Goal: Information Seeking & Learning: Learn about a topic

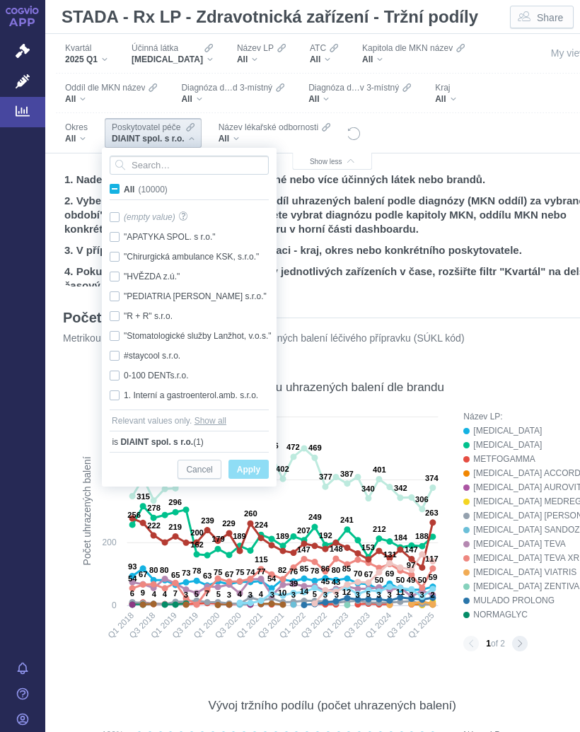
click at [124, 187] on span "All (10000)" at bounding box center [146, 190] width 44 height 10
click at [124, 187] on input "All (10000)" at bounding box center [128, 186] width 9 height 9
checkbox input "true"
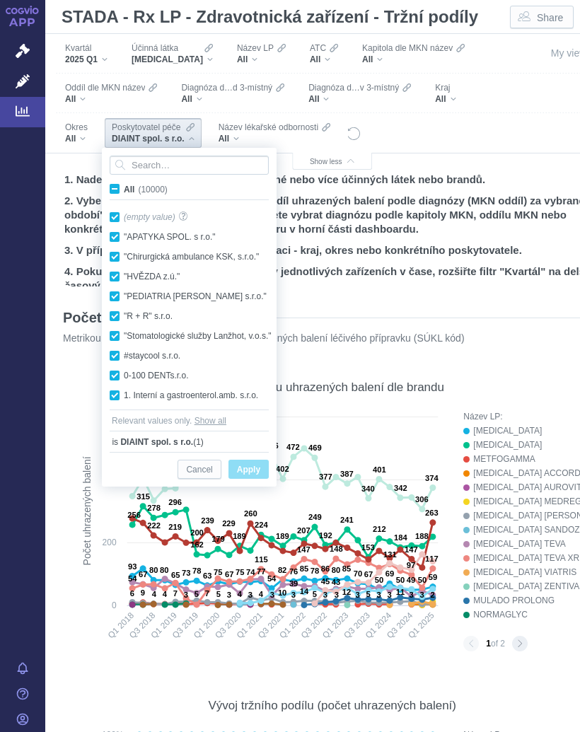
checkbox input "true"
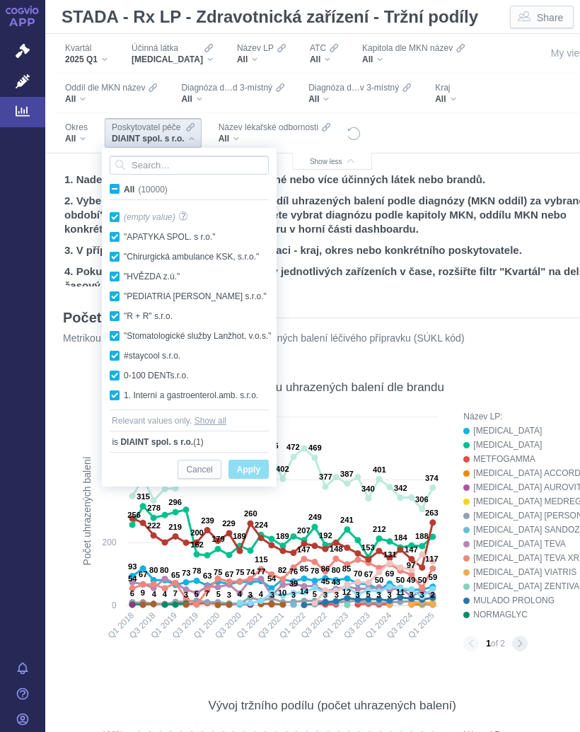
checkbox input "true"
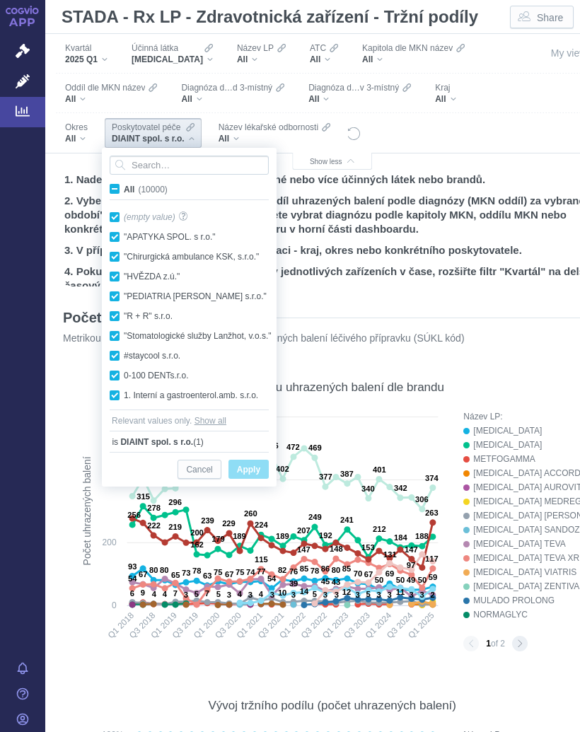
checkbox input "true"
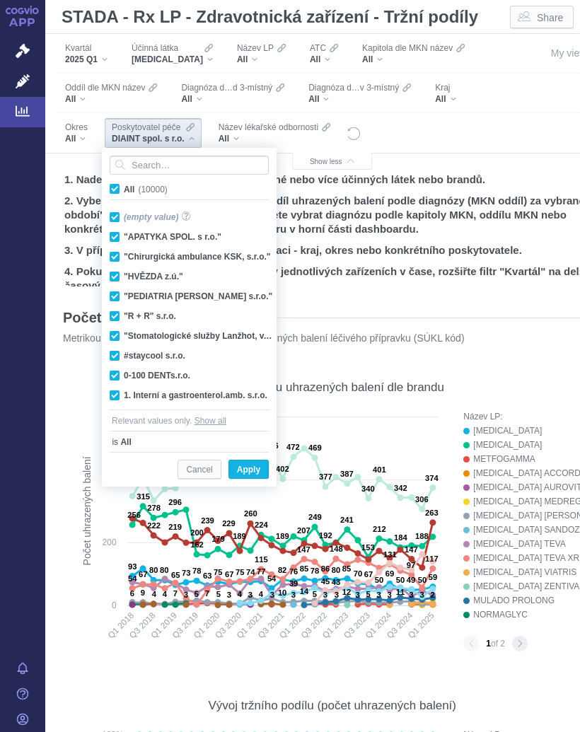
click at [124, 191] on input "All (10000)" at bounding box center [128, 186] width 9 height 9
checkbox input "false"
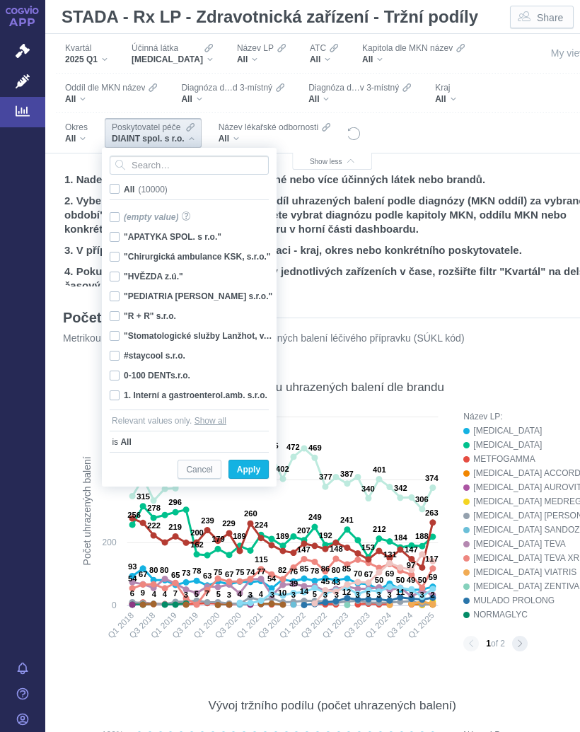
checkbox input "false"
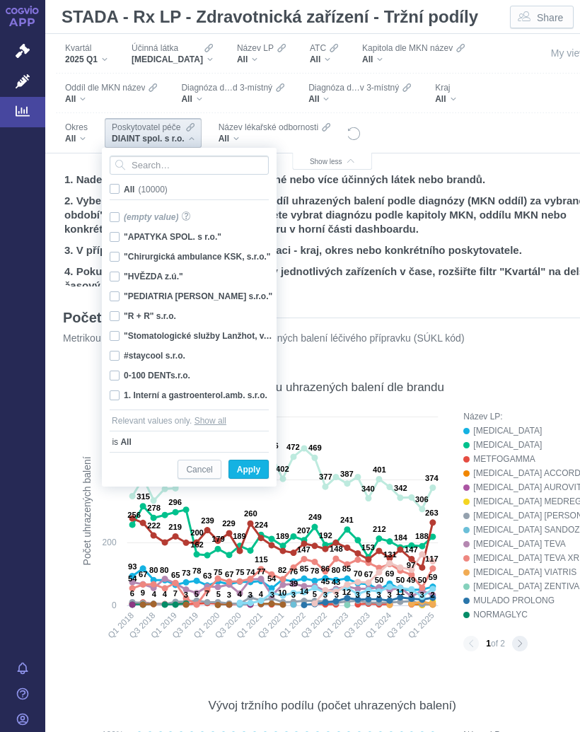
checkbox input "false"
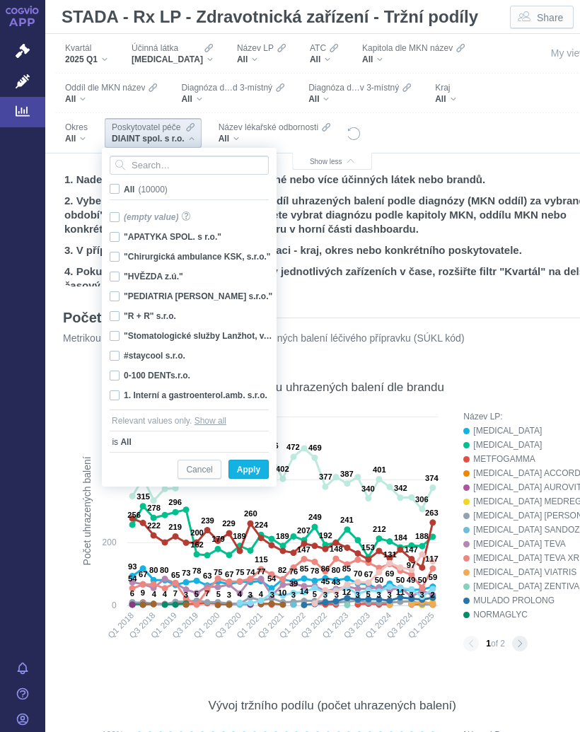
checkbox input "false"
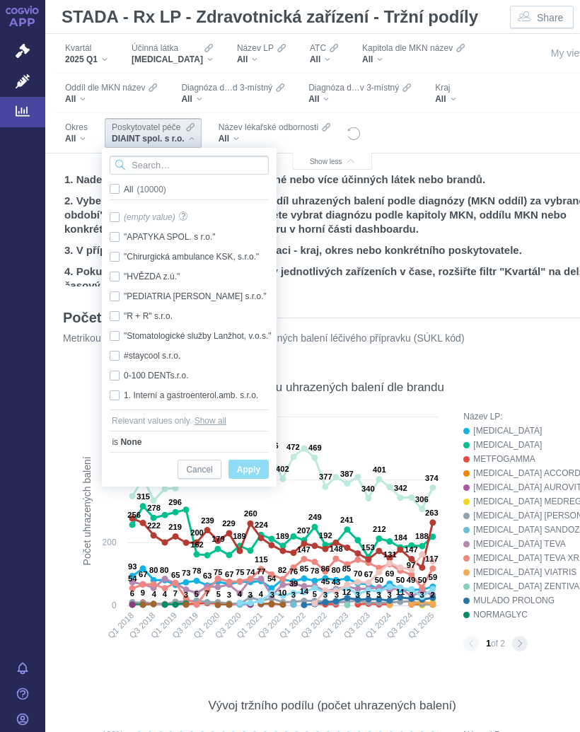
click at [175, 163] on input "Search attribute values" at bounding box center [189, 165] width 159 height 19
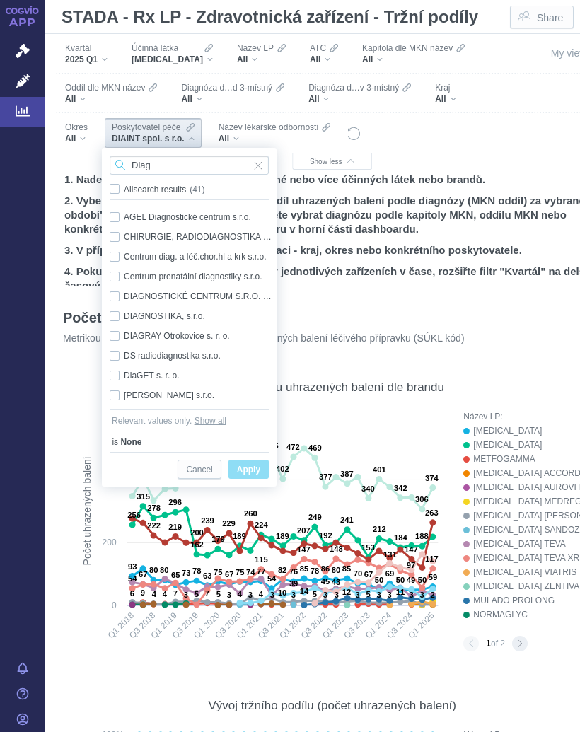
type input "Diag"
click at [165, 370] on div "DiaGET s. r. o. Only" at bounding box center [191, 376] width 177 height 20
checkbox input "true"
click at [0, 0] on span "Only" at bounding box center [0, 0] width 0 height 0
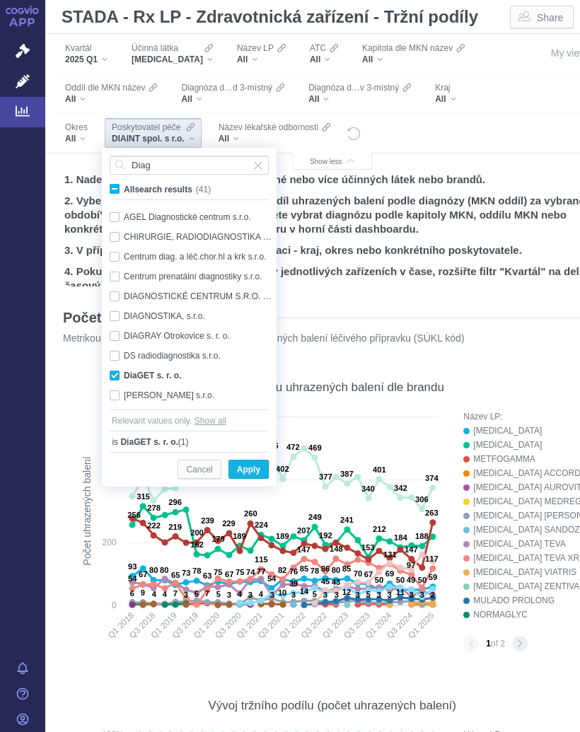
click at [256, 469] on span "Apply" at bounding box center [248, 470] width 23 height 18
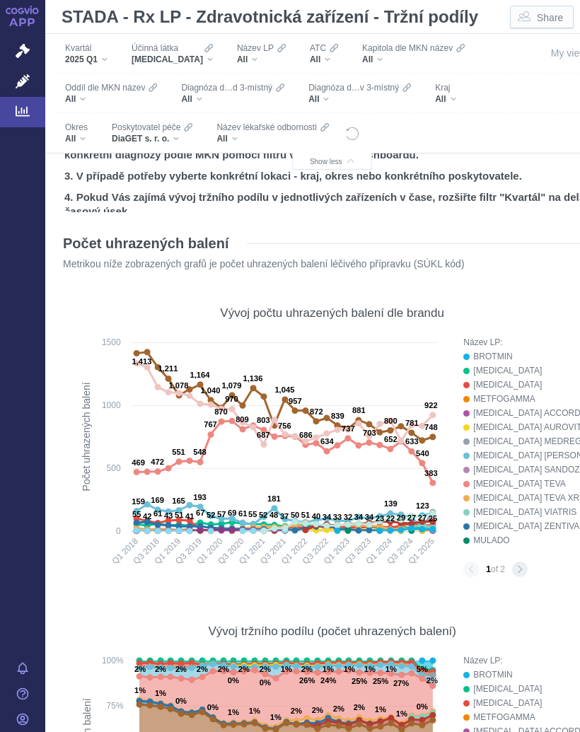
scroll to position [75, 0]
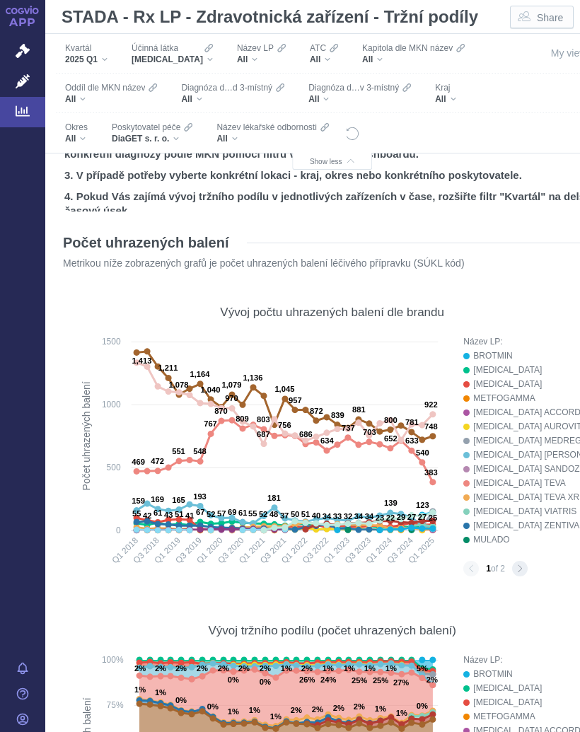
click at [520, 559] on div "Název LP: BROTMIN [MEDICAL_DATA] [MEDICAL_DATA] METFOGAMMA [MEDICAL_DATA] ACCOR…" at bounding box center [530, 455] width 134 height 242
click at [522, 561] on div "1 of 2" at bounding box center [530, 569] width 134 height 16
click at [520, 562] on button "Next page" at bounding box center [520, 569] width 16 height 16
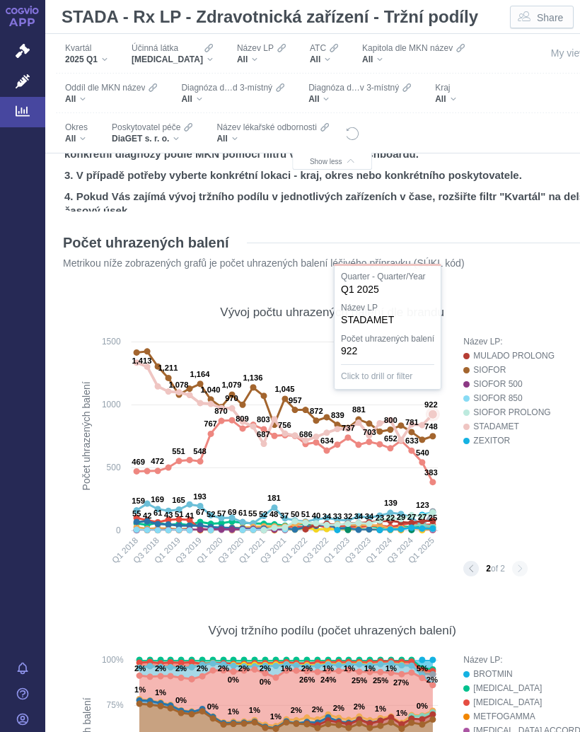
click at [433, 409] on text "922" at bounding box center [430, 404] width 13 height 8
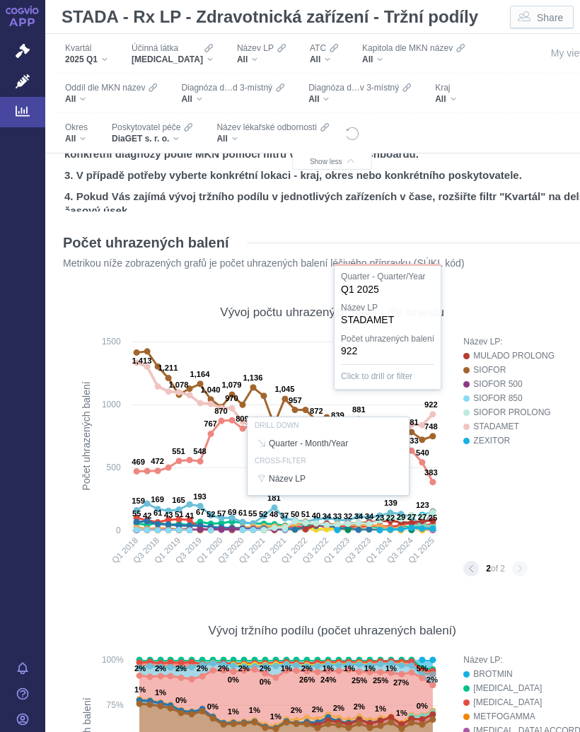
click at [505, 493] on div at bounding box center [331, 455] width 531 height 243
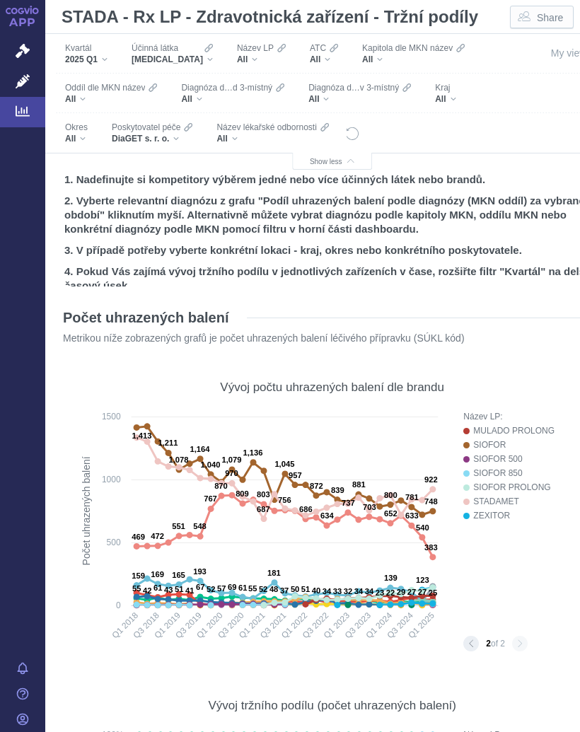
scroll to position [0, 0]
click at [196, 57] on div "[MEDICAL_DATA]" at bounding box center [172, 59] width 81 height 11
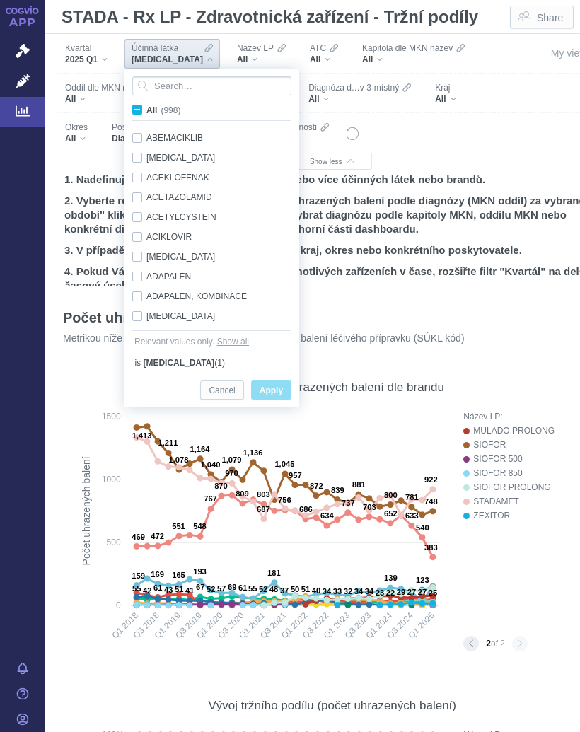
click at [144, 110] on label "All (998)" at bounding box center [158, 110] width 57 height 14
click at [146, 110] on input "All (998)" at bounding box center [150, 107] width 9 height 9
checkbox input "true"
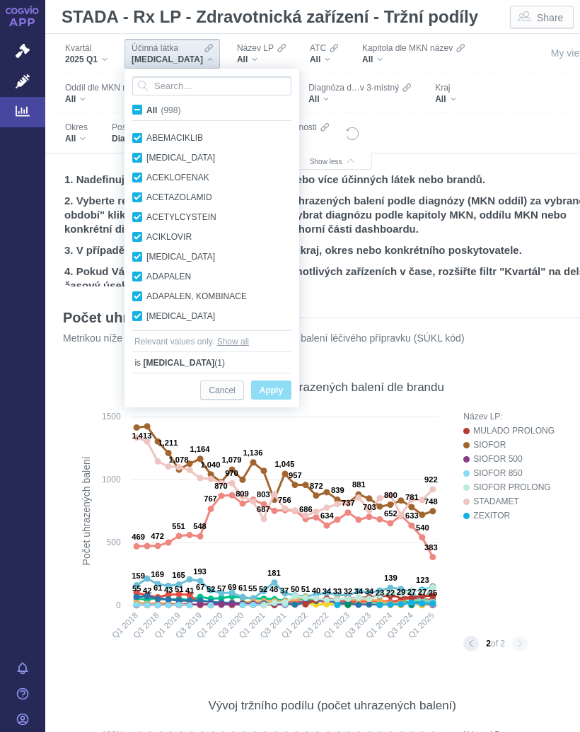
checkbox input "true"
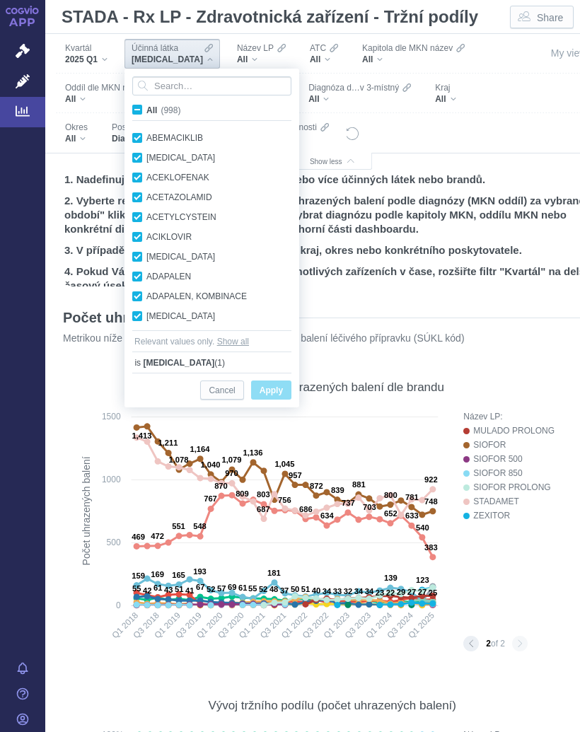
checkbox input "true"
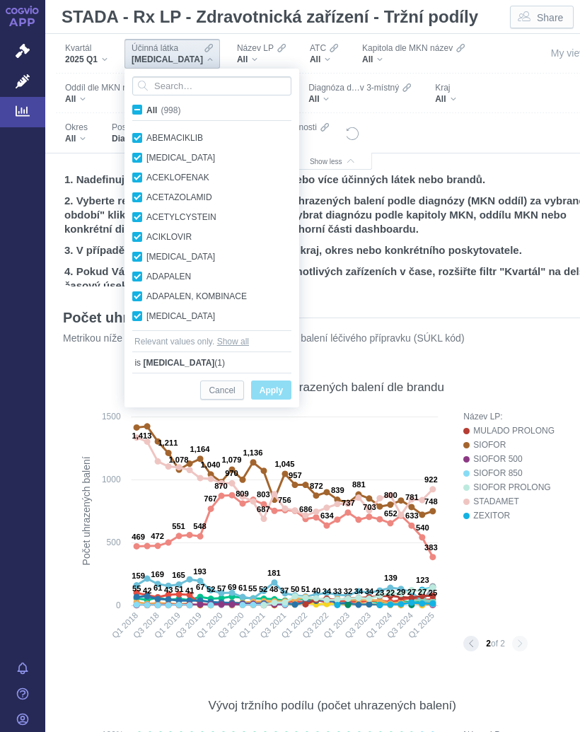
checkbox input "true"
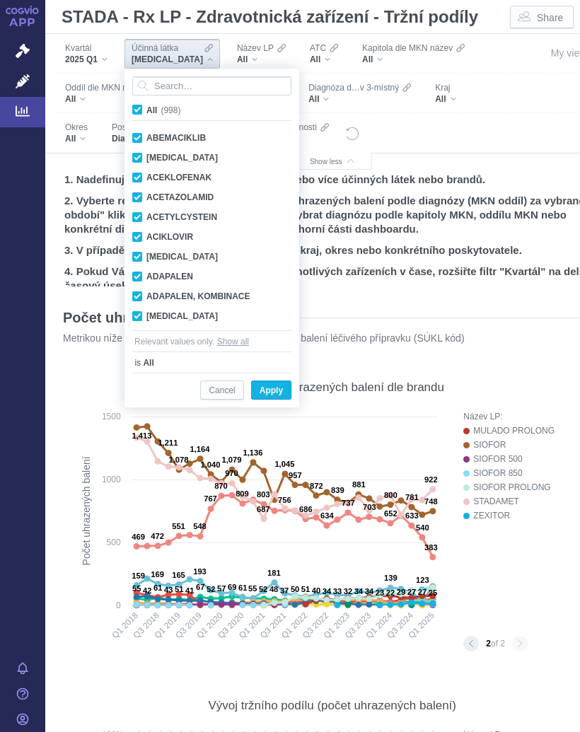
click at [146, 107] on input "All (998)" at bounding box center [150, 107] width 9 height 9
checkbox input "false"
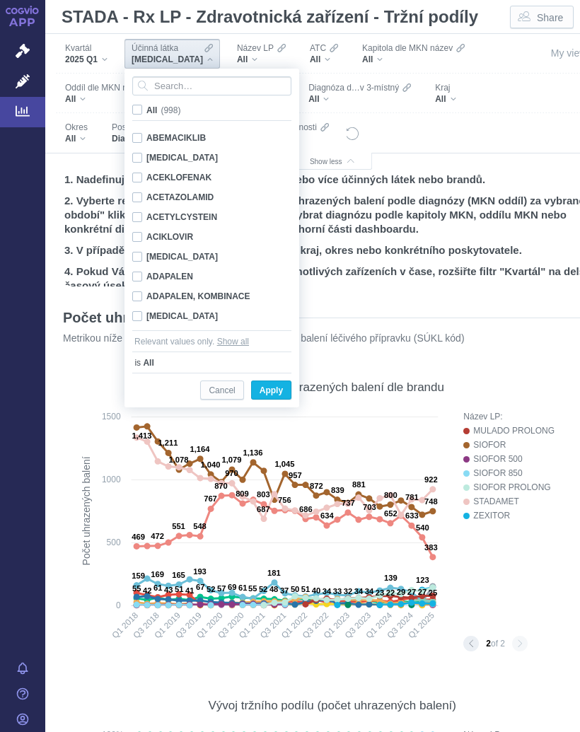
checkbox input "false"
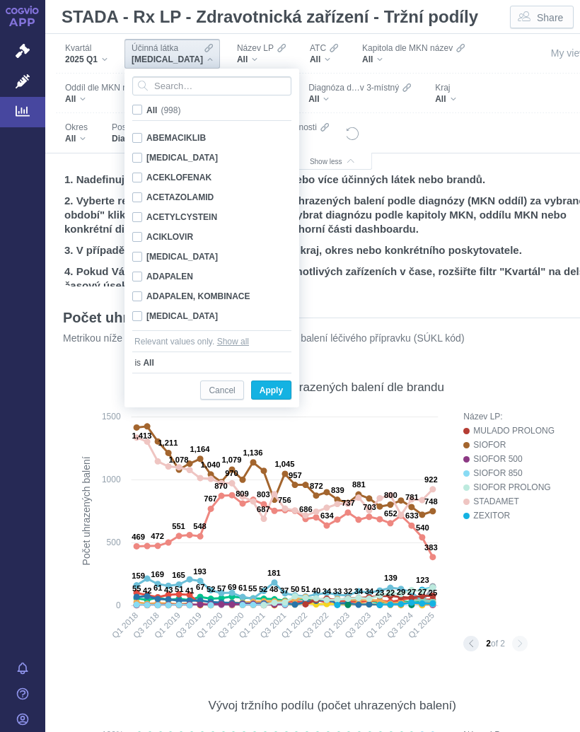
checkbox input "false"
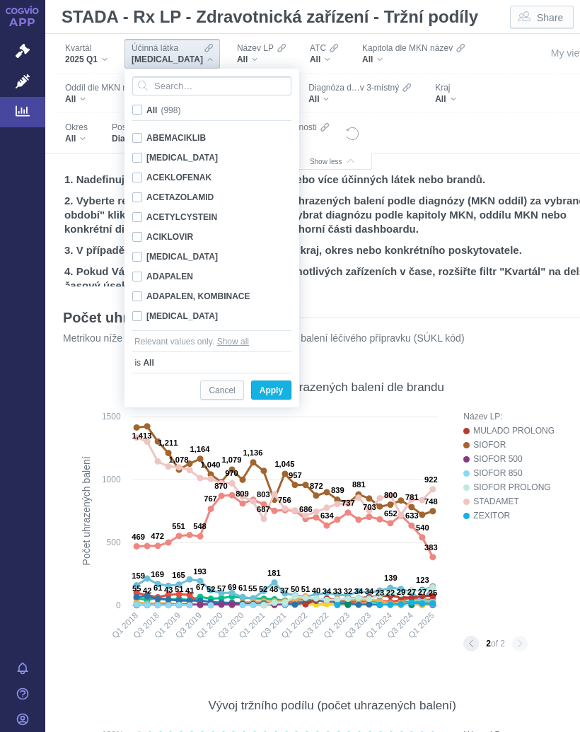
checkbox input "false"
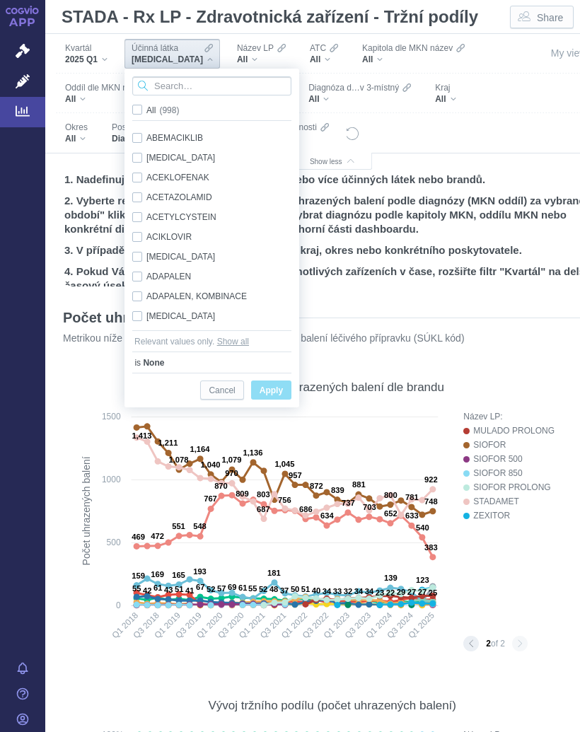
click at [185, 85] on input "Search attribute values" at bounding box center [211, 85] width 159 height 19
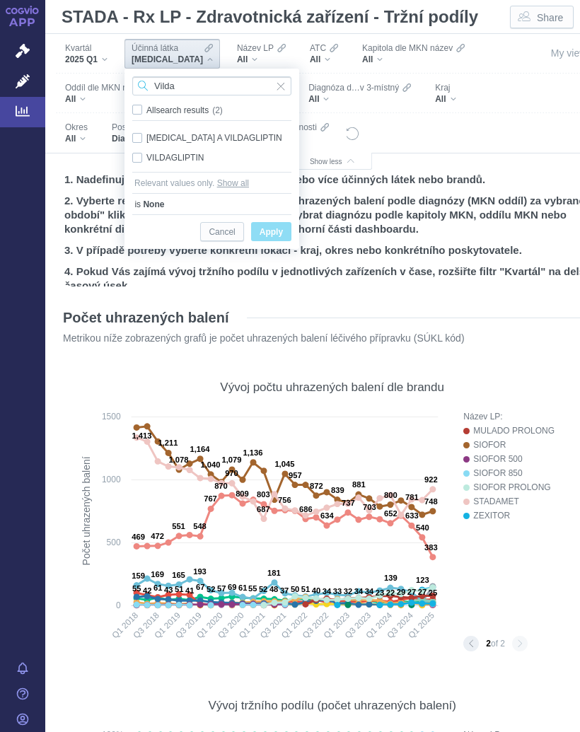
type input "Vilda"
click at [145, 135] on div "[MEDICAL_DATA] A VILDAGLIPTIN Only" at bounding box center [211, 138] width 173 height 20
checkbox input "true"
click at [139, 156] on div "VILDAGLIPTIN Only" at bounding box center [211, 158] width 173 height 20
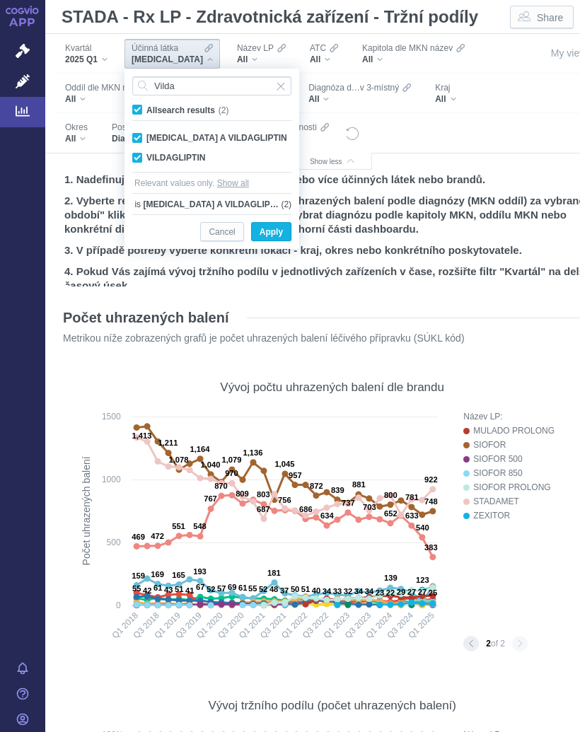
checkbox input "true"
click at [279, 229] on span "Apply" at bounding box center [271, 232] width 23 height 18
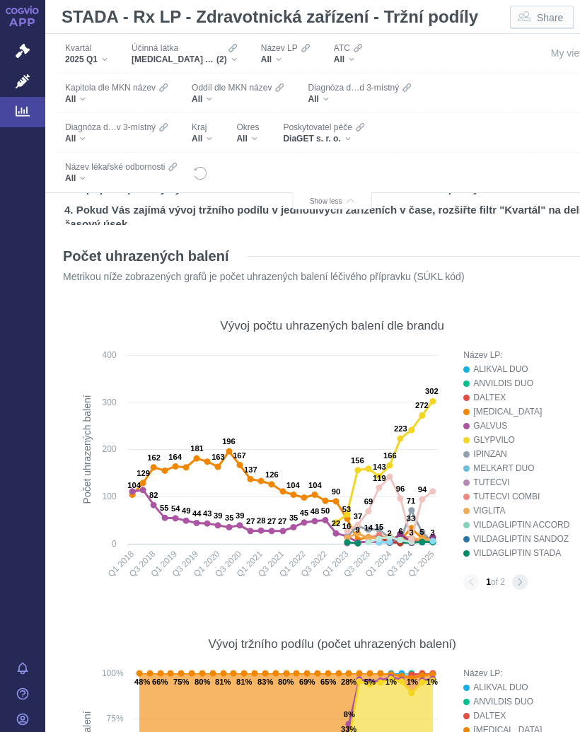
scroll to position [103, 0]
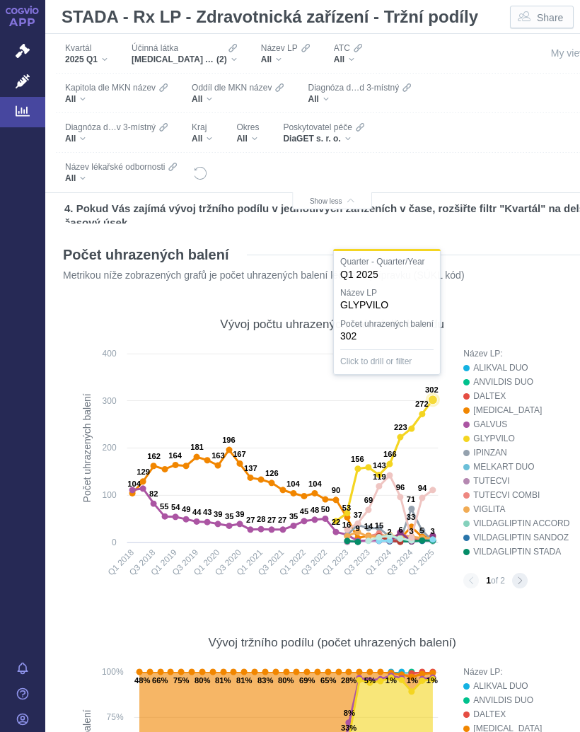
click at [431, 394] on text "302" at bounding box center [431, 389] width 13 height 8
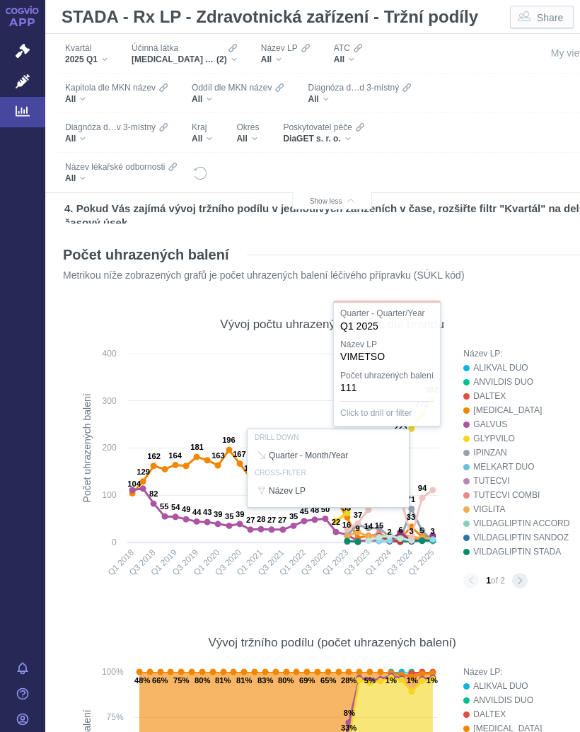
click at [429, 487] on div at bounding box center [331, 468] width 531 height 243
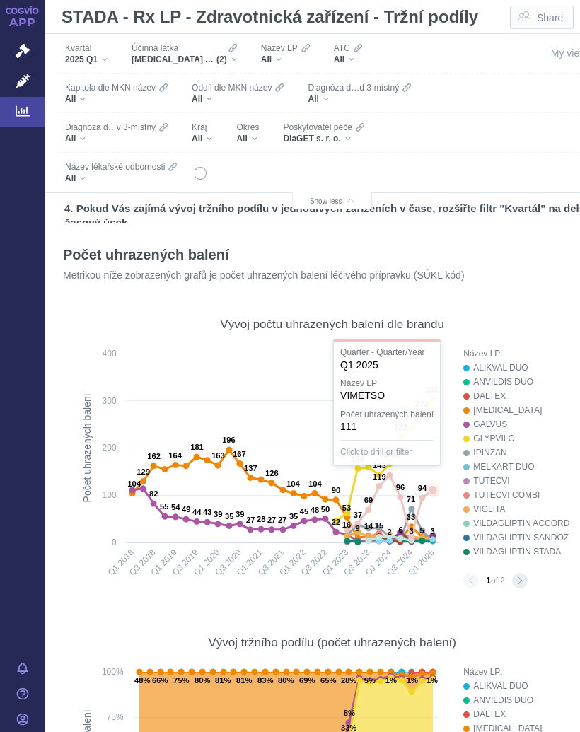
click at [431, 484] on icon at bounding box center [433, 490] width 14 height 14
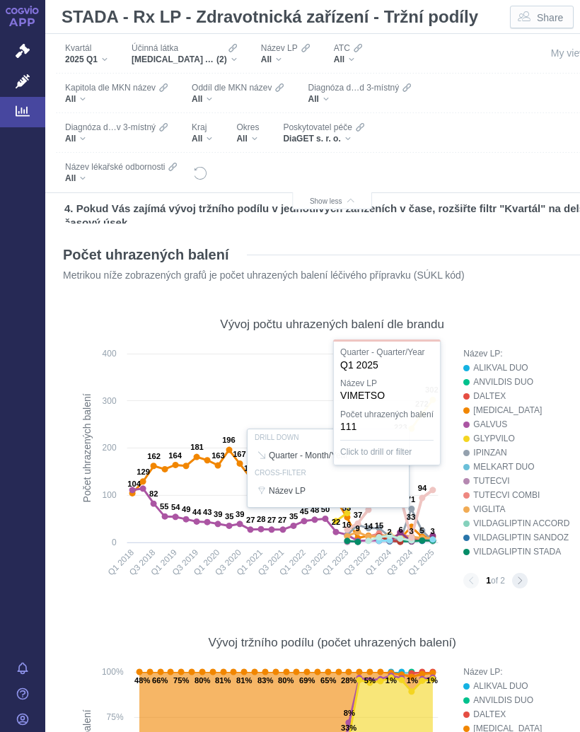
click at [513, 307] on div "Vývoj počtu uhrazených balení dle brandu" at bounding box center [331, 323] width 531 height 33
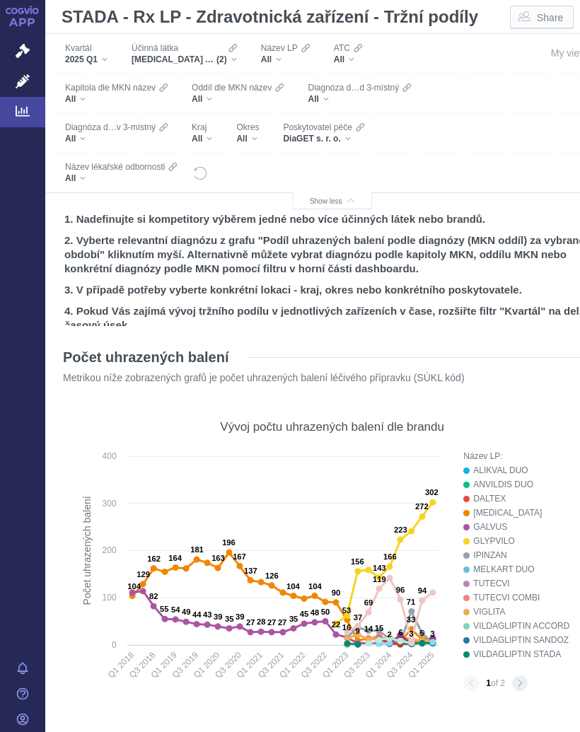
scroll to position [0, 0]
click at [239, 57] on div "Účinná [PERSON_NAME] [MEDICAL_DATA] A VILDAGLIPTIN, VILDAGLIPTIN (2)" at bounding box center [184, 54] width 120 height 30
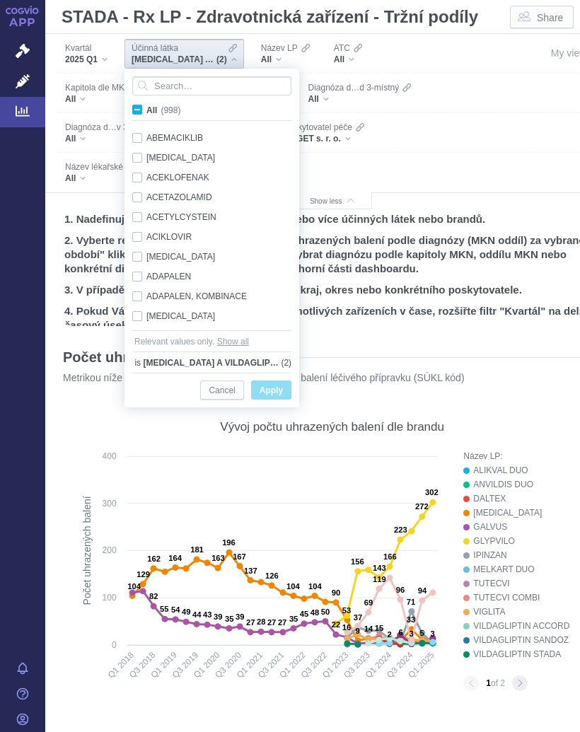
click at [236, 59] on div "[MEDICAL_DATA] A VILDAGLIPTIN, VILDAGLIPTIN (2)" at bounding box center [184, 59] width 105 height 11
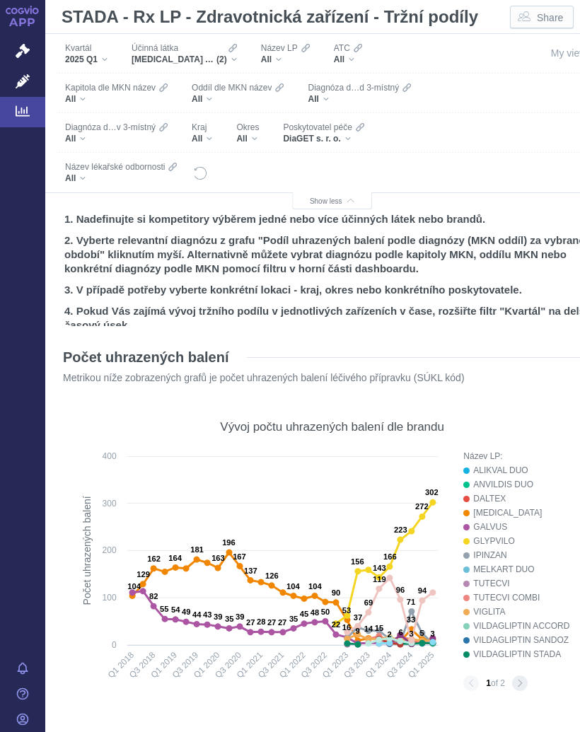
click at [244, 52] on div "Účinná [PERSON_NAME] [MEDICAL_DATA] A VILDAGLIPTIN, VILDAGLIPTIN (2)" at bounding box center [184, 54] width 120 height 30
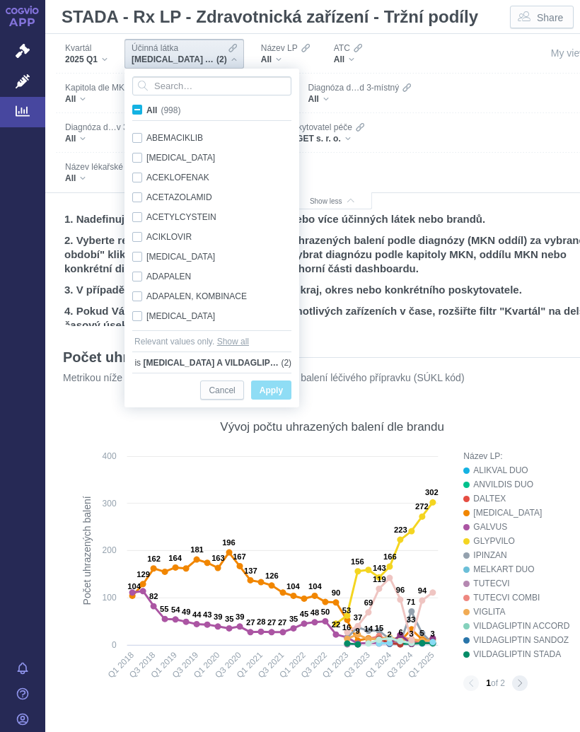
click at [146, 113] on span "All (998)" at bounding box center [163, 110] width 34 height 10
click at [146, 112] on input "All (998)" at bounding box center [150, 107] width 9 height 9
checkbox input "true"
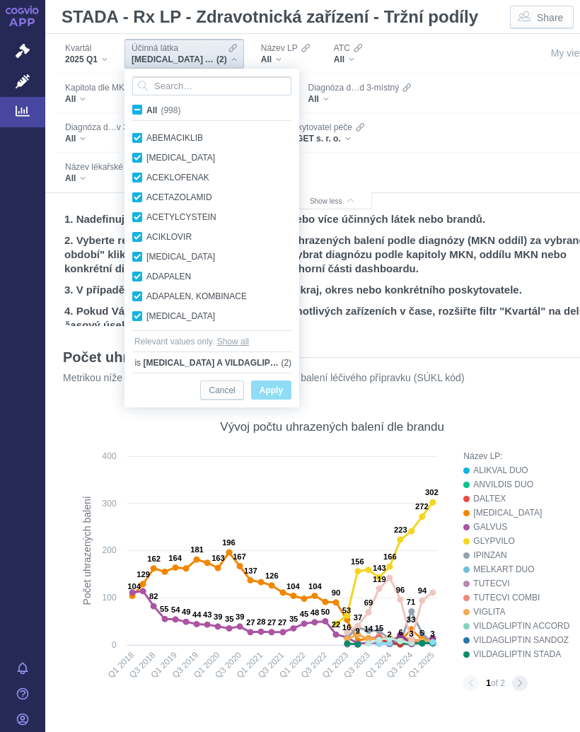
checkbox input "true"
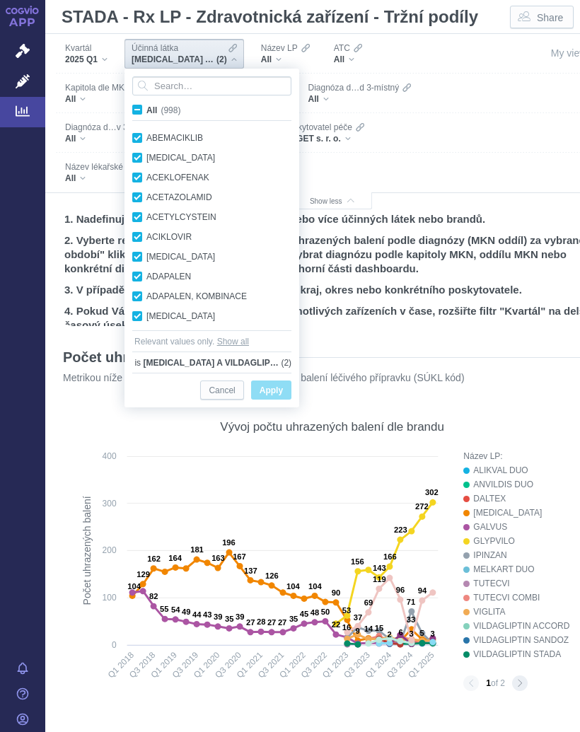
checkbox input "true"
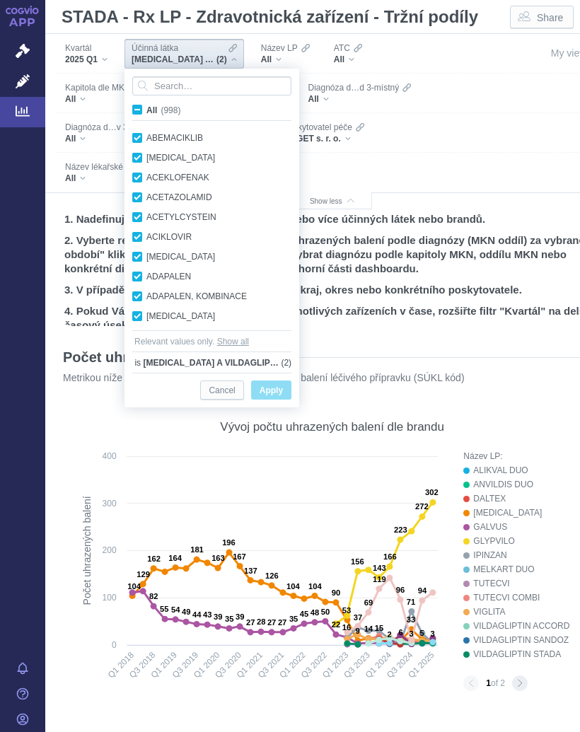
checkbox input "true"
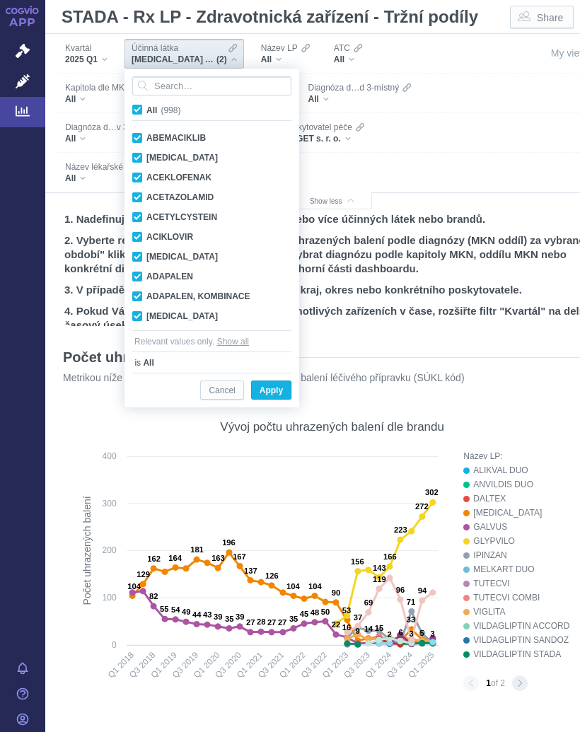
click at [147, 112] on input "All (998)" at bounding box center [150, 107] width 9 height 9
checkbox input "false"
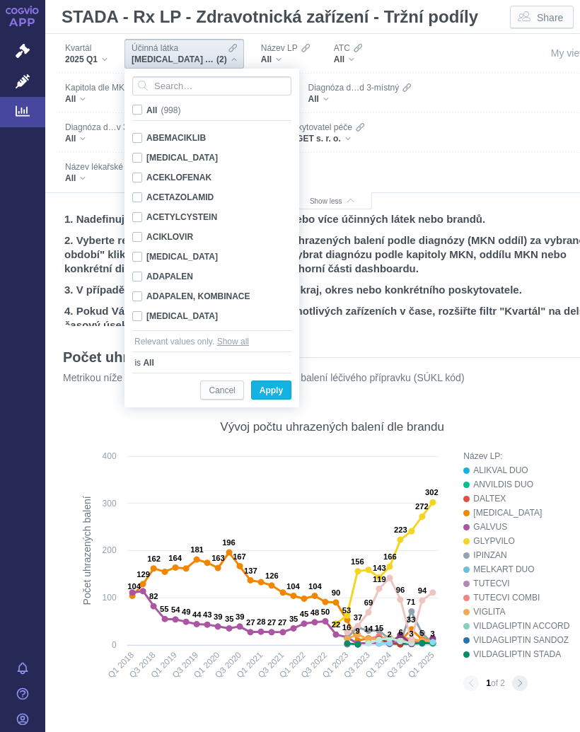
checkbox input "false"
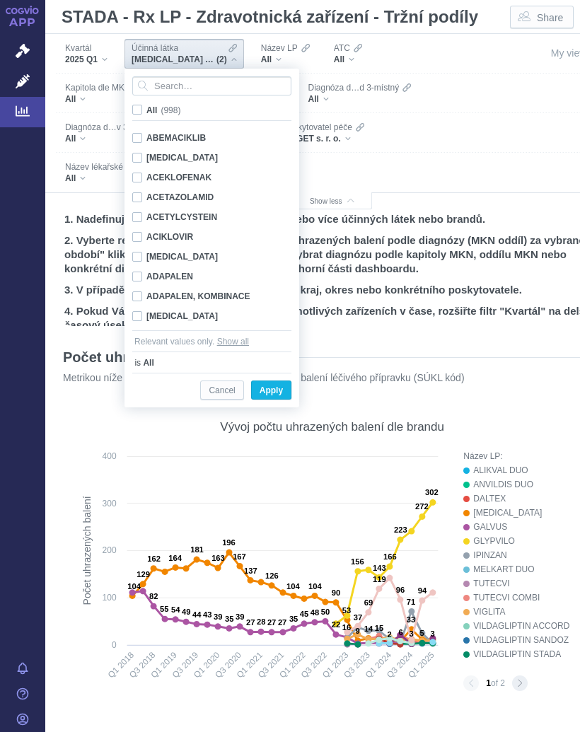
checkbox input "false"
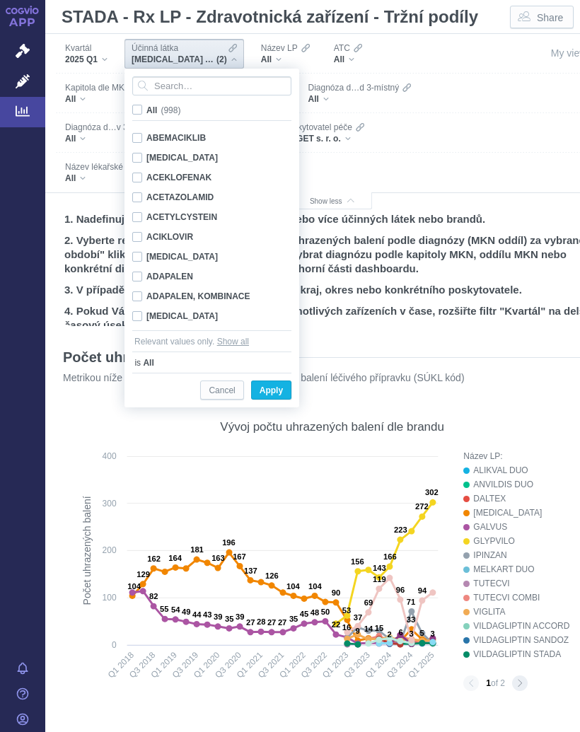
checkbox input "false"
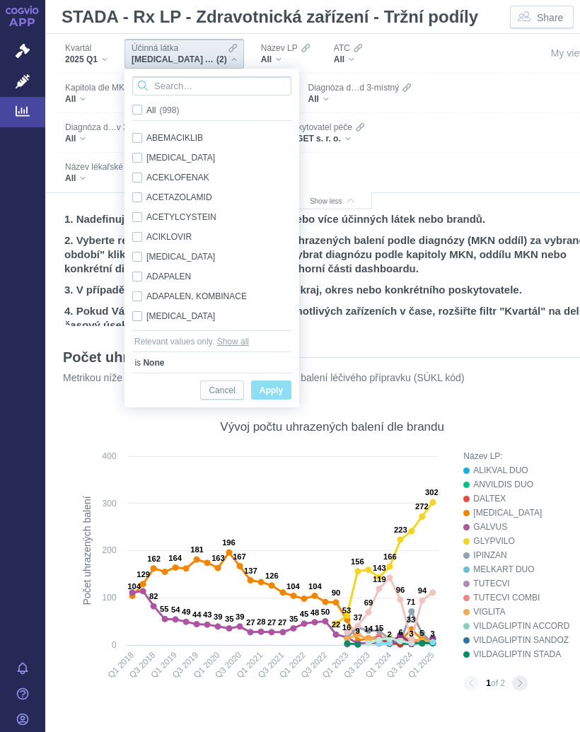
click at [196, 86] on input "Search attribute values" at bounding box center [211, 85] width 159 height 19
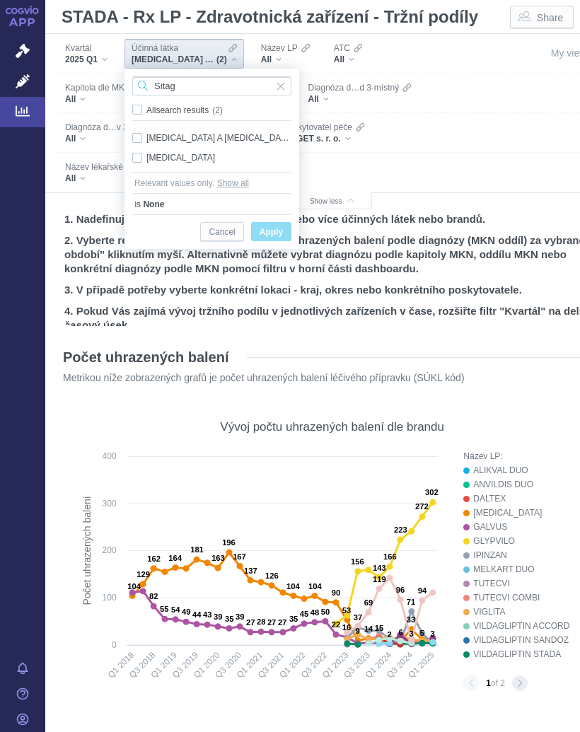
type input "Sitag"
click at [199, 137] on div "[MEDICAL_DATA] A [MEDICAL_DATA] Only" at bounding box center [211, 138] width 173 height 20
checkbox input "true"
click at [182, 153] on div "[MEDICAL_DATA] Only" at bounding box center [211, 158] width 173 height 20
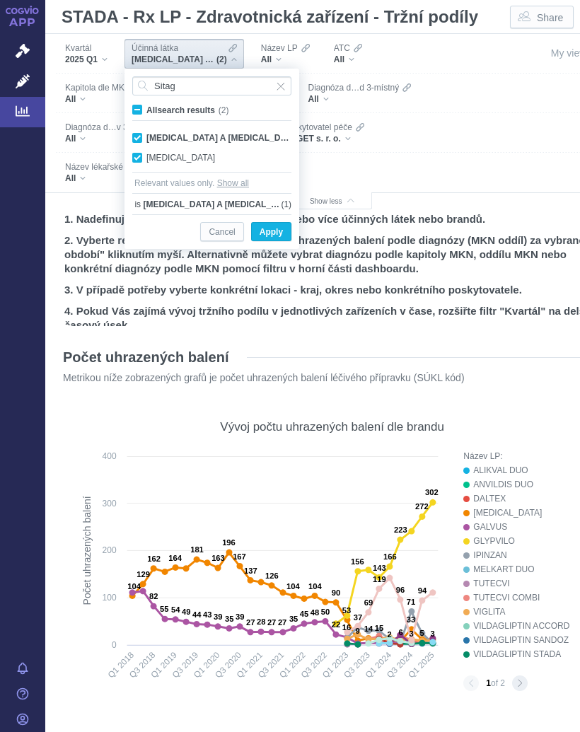
checkbox input "true"
click at [279, 229] on span "Apply" at bounding box center [271, 232] width 23 height 18
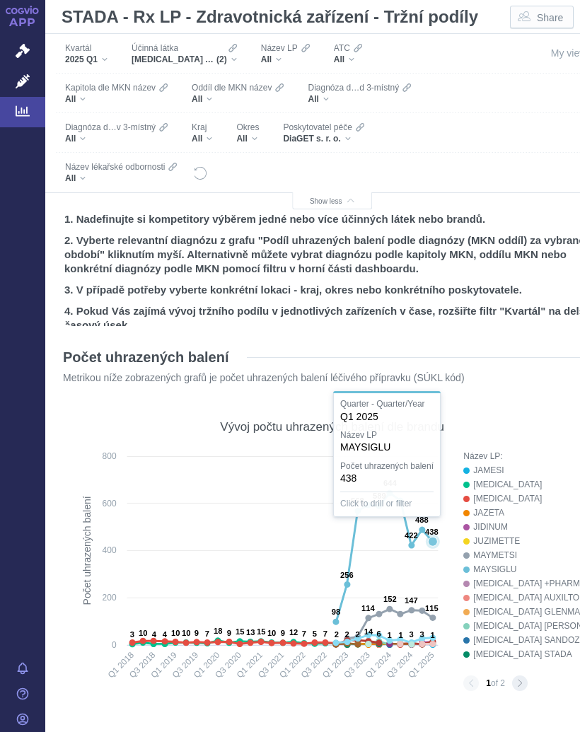
click at [432, 536] on text "438" at bounding box center [431, 532] width 13 height 8
click at [443, 565] on div at bounding box center [331, 570] width 531 height 243
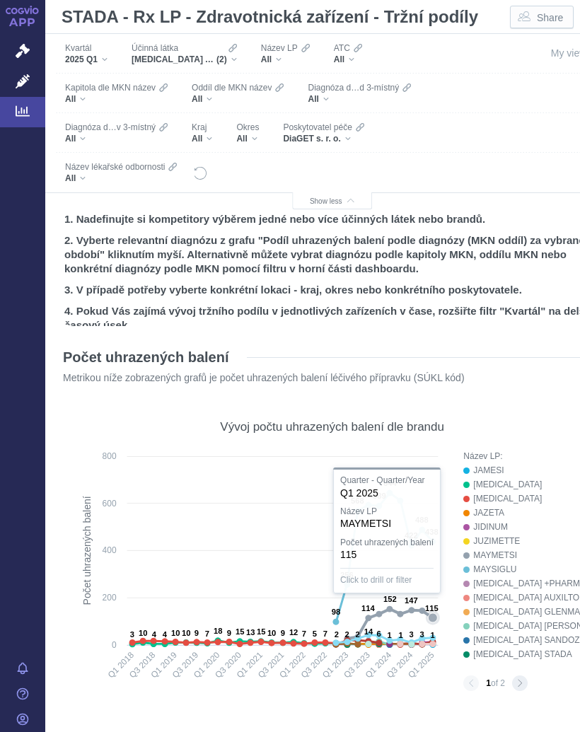
click at [431, 611] on text "115" at bounding box center [431, 608] width 13 height 8
click at [545, 477] on div at bounding box center [331, 570] width 531 height 243
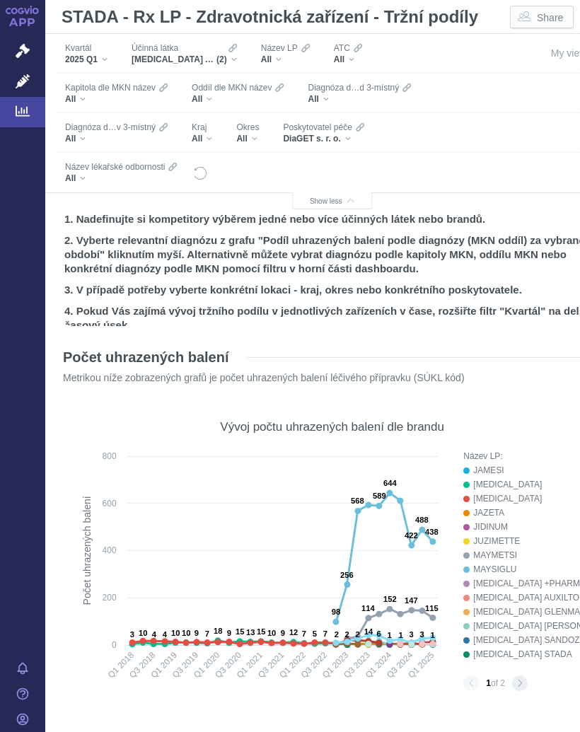
click at [237, 55] on div "[MEDICAL_DATA] A [MEDICAL_DATA], [MEDICAL_DATA] (2)" at bounding box center [184, 59] width 105 height 11
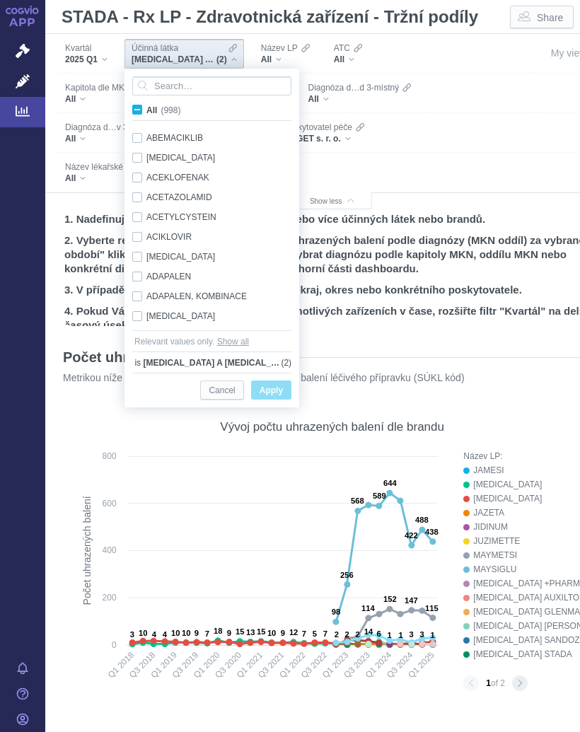
click at [146, 110] on input "All (998)" at bounding box center [150, 107] width 9 height 9
checkbox input "true"
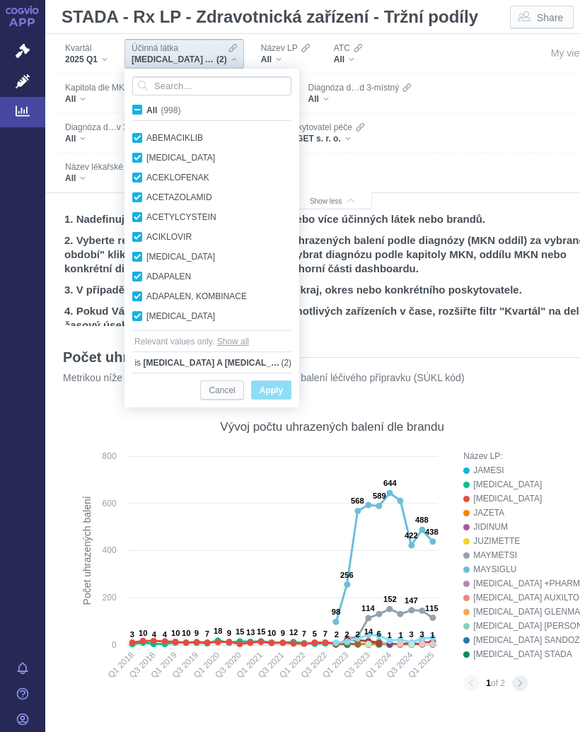
checkbox input "true"
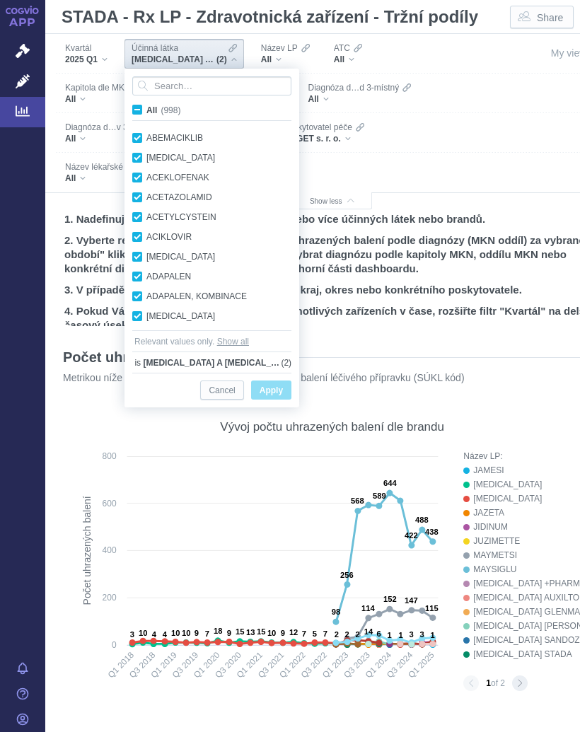
checkbox input "true"
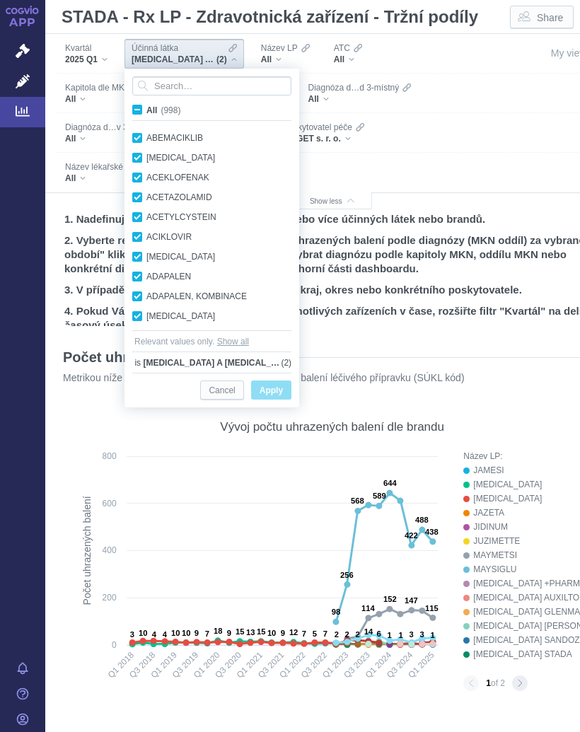
checkbox input "true"
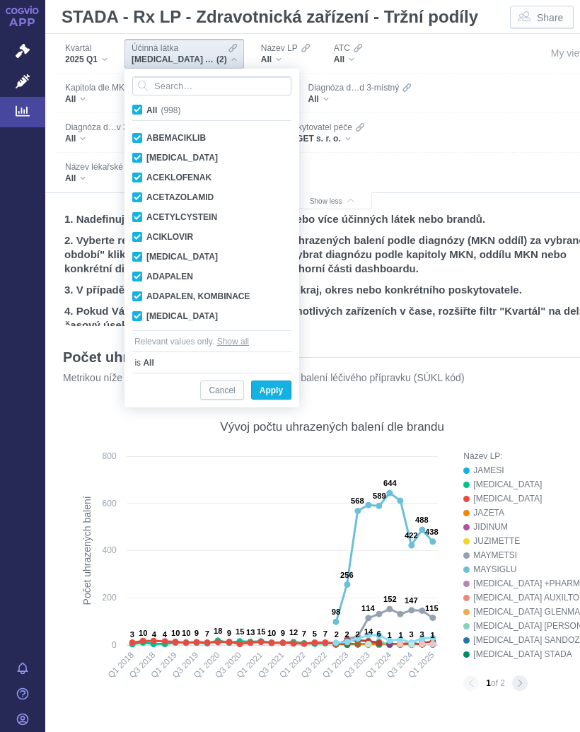
click at [147, 107] on input "All (998)" at bounding box center [150, 107] width 9 height 9
checkbox input "false"
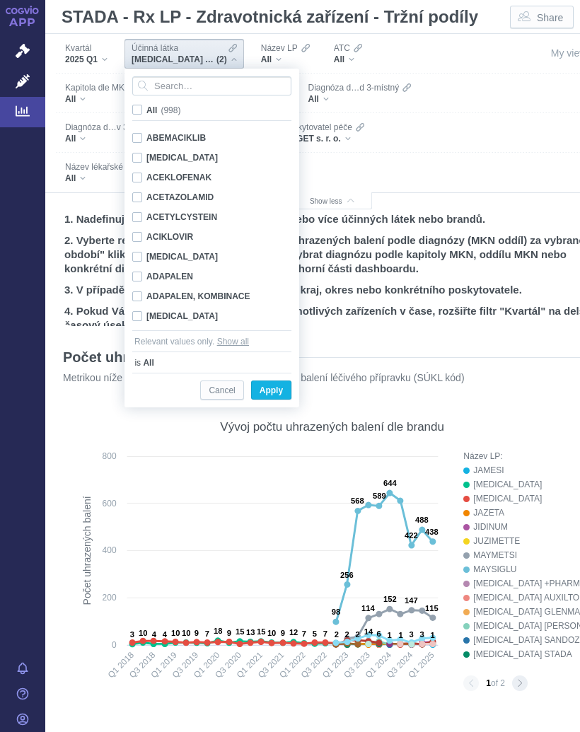
checkbox input "false"
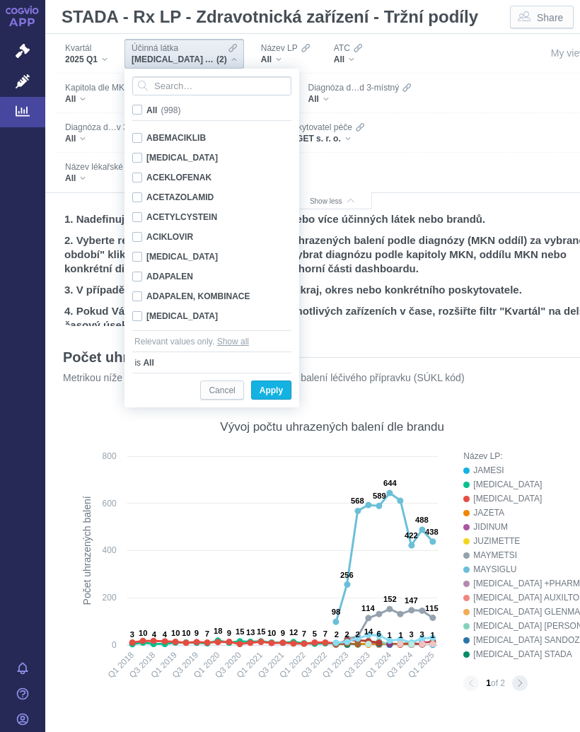
checkbox input "false"
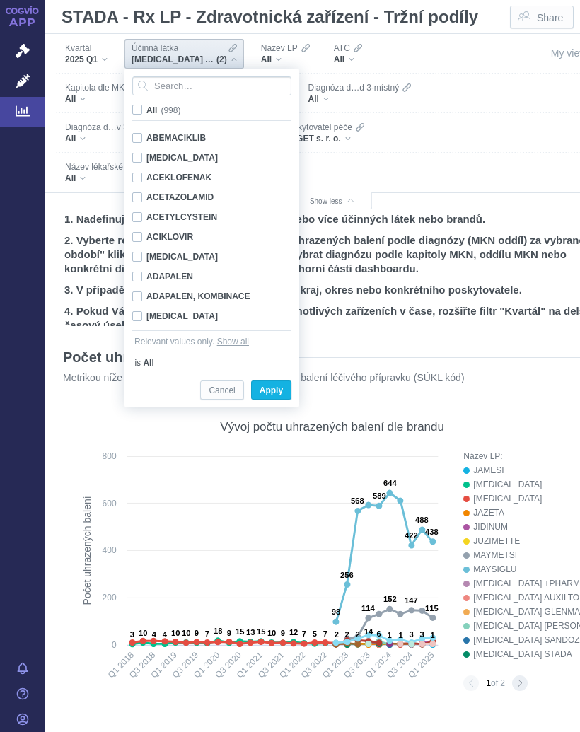
checkbox input "false"
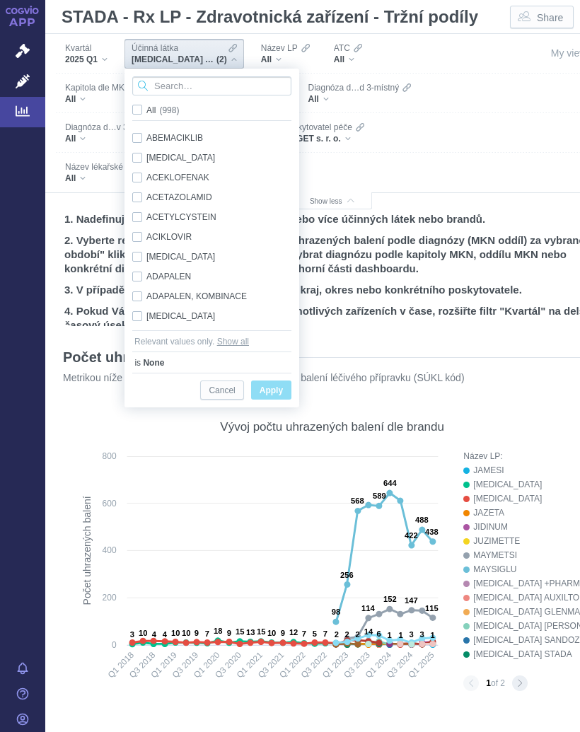
click at [188, 86] on input "Search attribute values" at bounding box center [211, 85] width 159 height 19
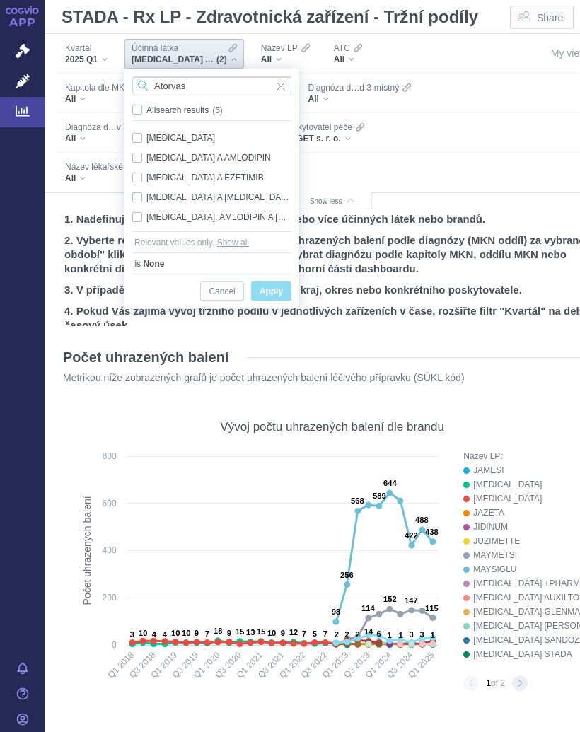
type input "Atorvas"
click at [231, 171] on div "[MEDICAL_DATA] A EZETIMIB Only" at bounding box center [211, 178] width 173 height 20
checkbox input "true"
click at [0, 0] on span "Only" at bounding box center [0, 0] width 0 height 0
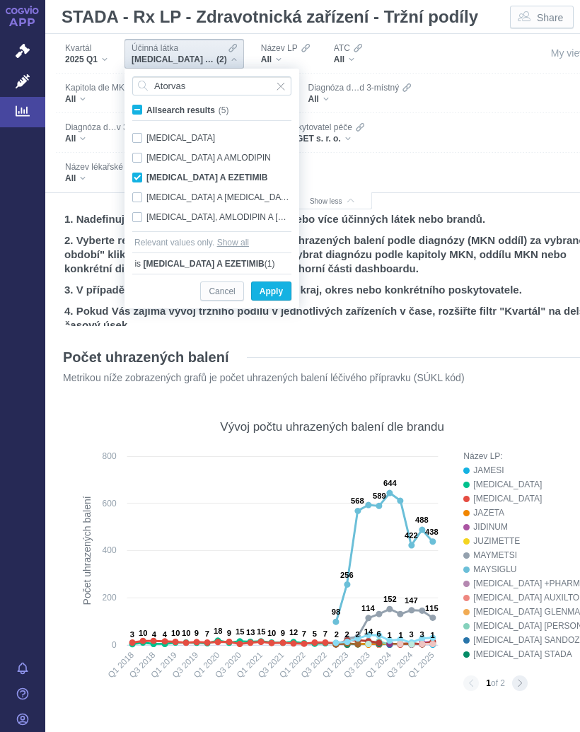
click at [276, 291] on span "Apply" at bounding box center [271, 292] width 23 height 18
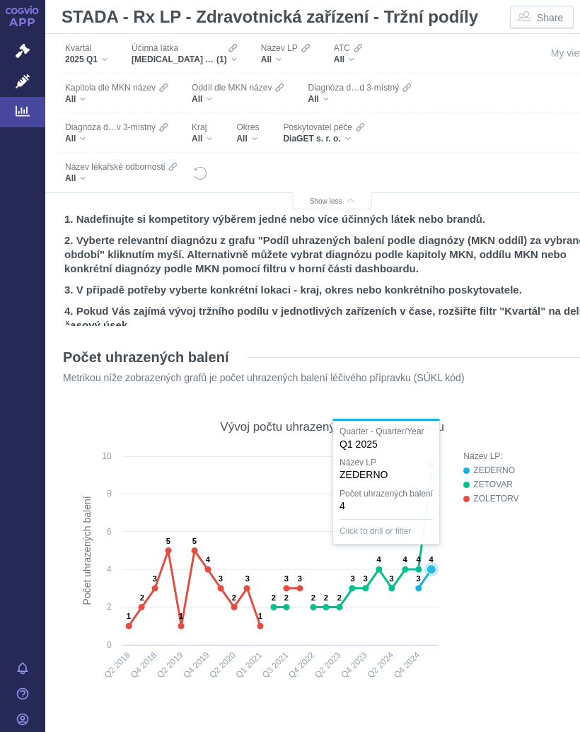
click at [430, 564] on text "4" at bounding box center [431, 559] width 5 height 8
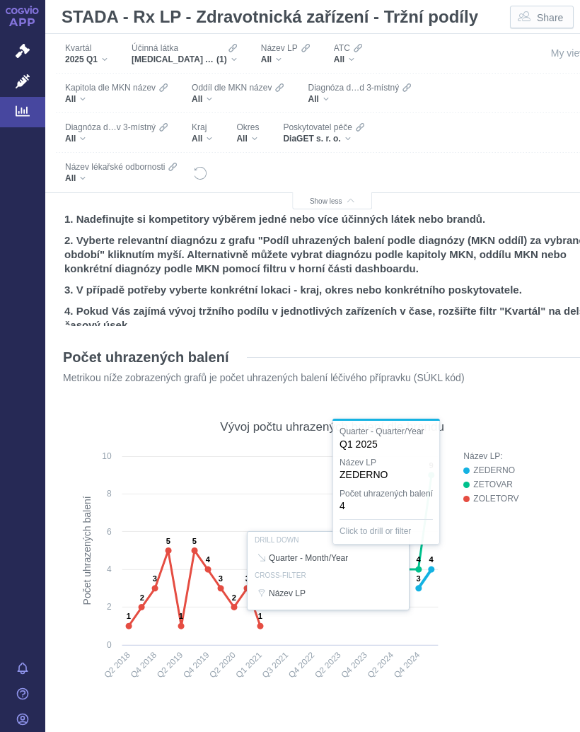
click at [478, 583] on div at bounding box center [331, 570] width 531 height 243
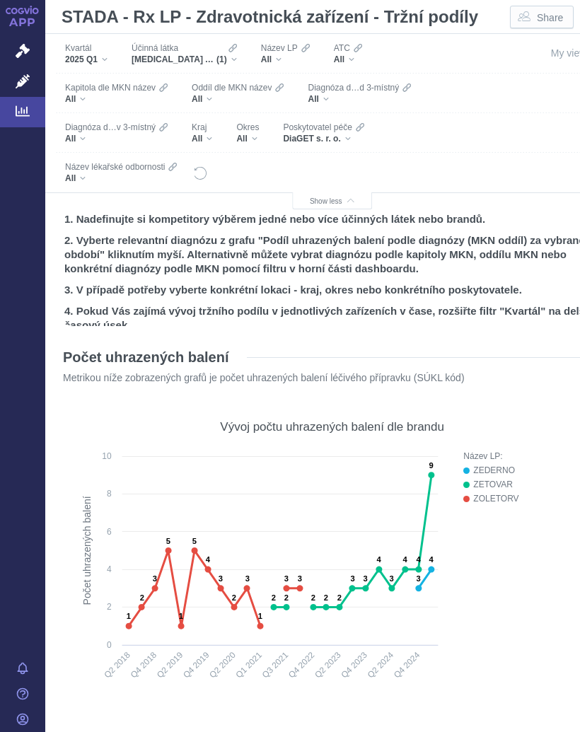
click at [243, 64] on div "Účinná [PERSON_NAME] [MEDICAL_DATA] A EZETIMIB (1)" at bounding box center [184, 54] width 120 height 30
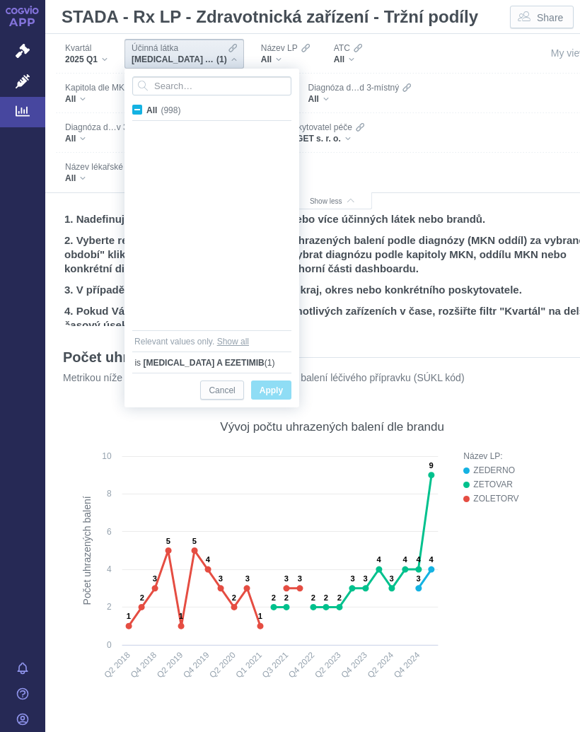
scroll to position [1119, 0]
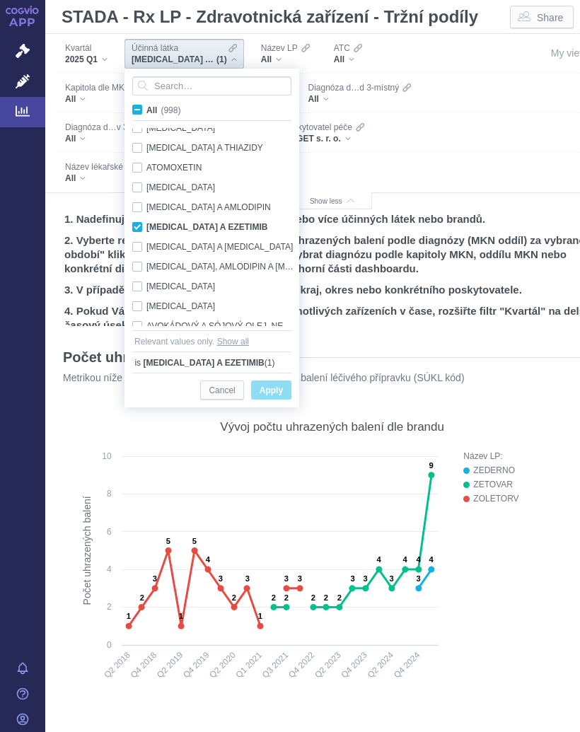
click at [147, 109] on input "All (998)" at bounding box center [150, 107] width 9 height 9
checkbox input "true"
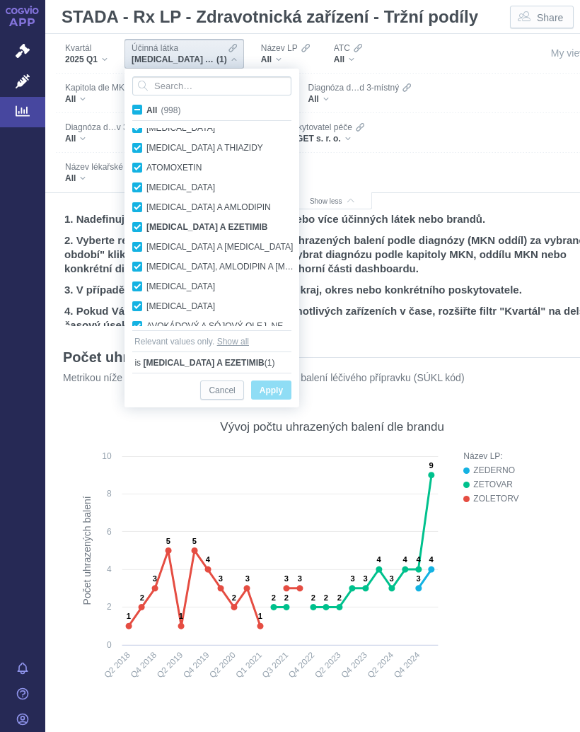
checkbox input "true"
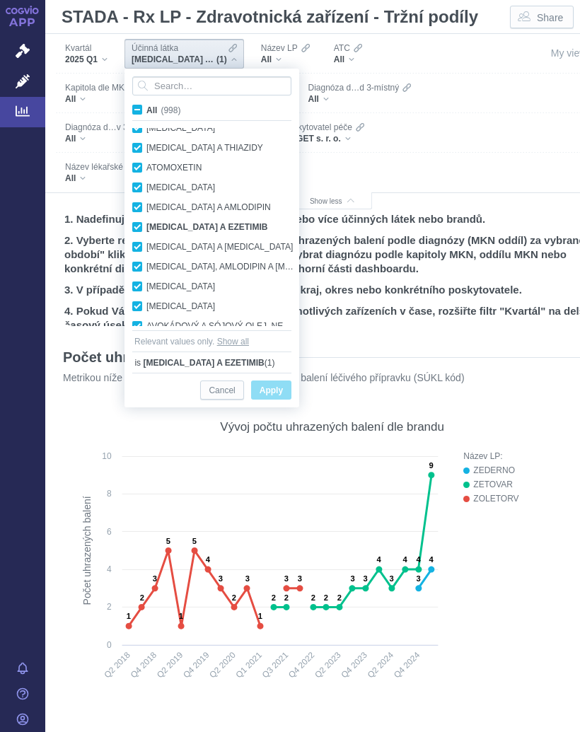
checkbox input "true"
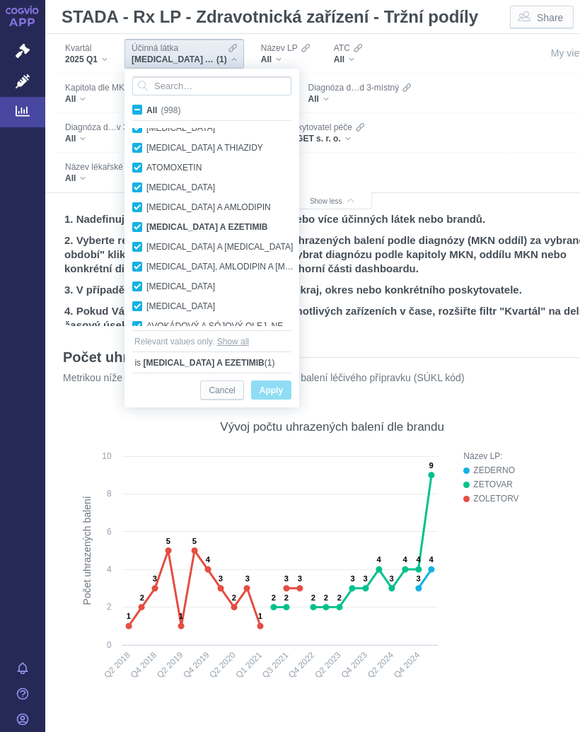
checkbox input "true"
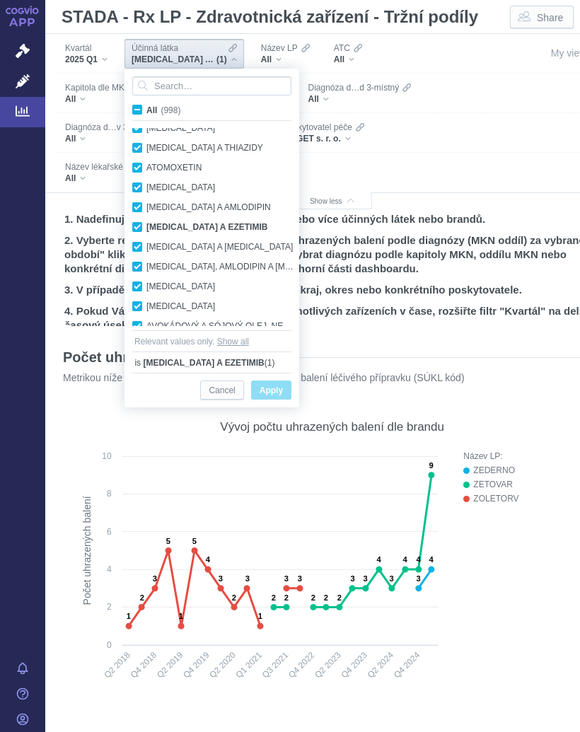
checkbox input "true"
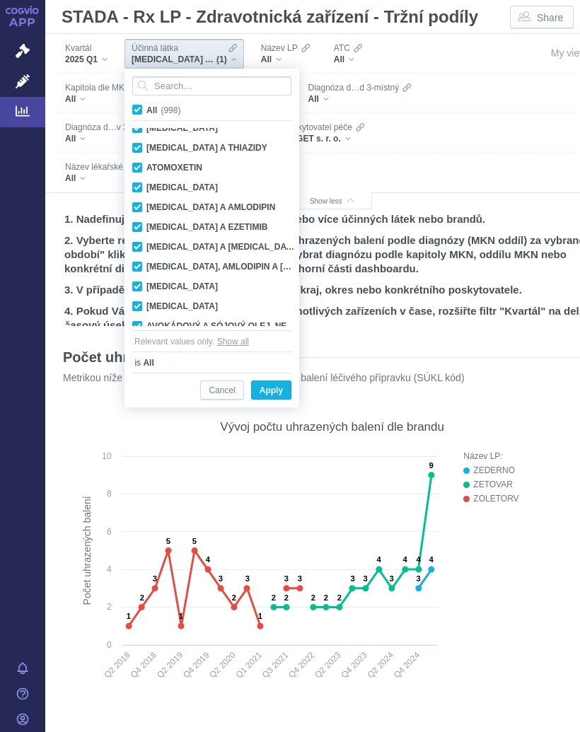
click at [145, 107] on label "All (998)" at bounding box center [158, 110] width 57 height 14
click at [146, 107] on input "All (998)" at bounding box center [150, 107] width 9 height 9
checkbox input "false"
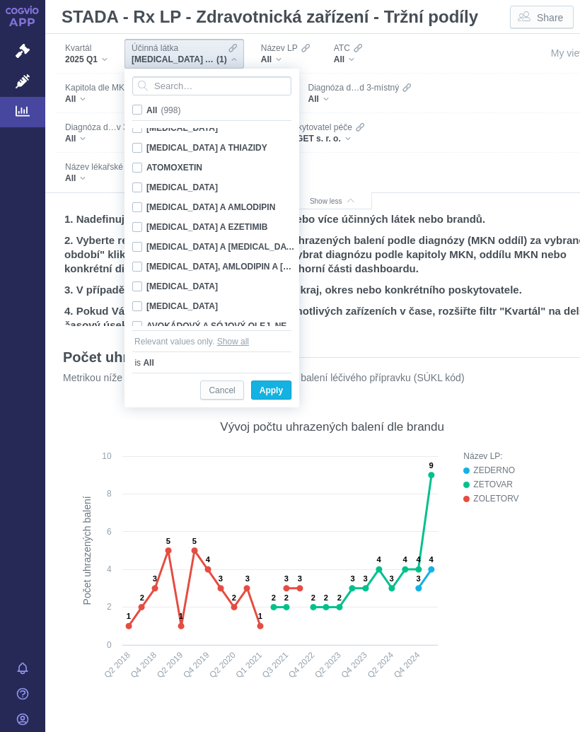
checkbox input "false"
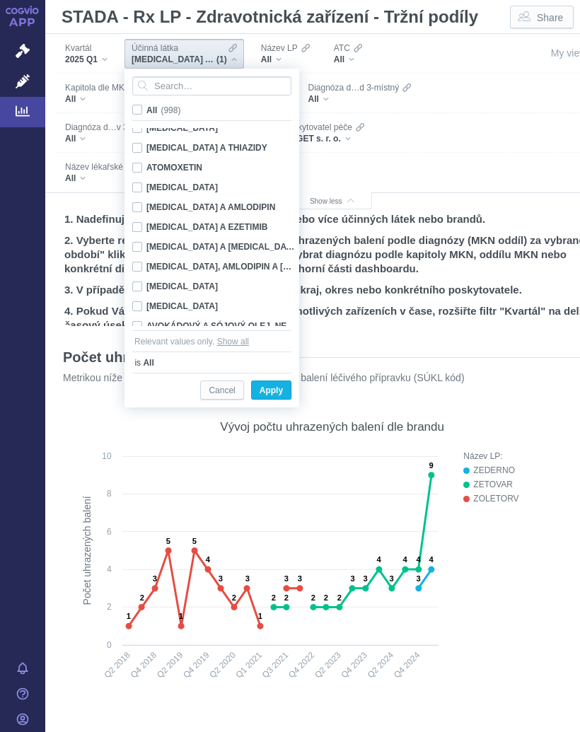
checkbox input "false"
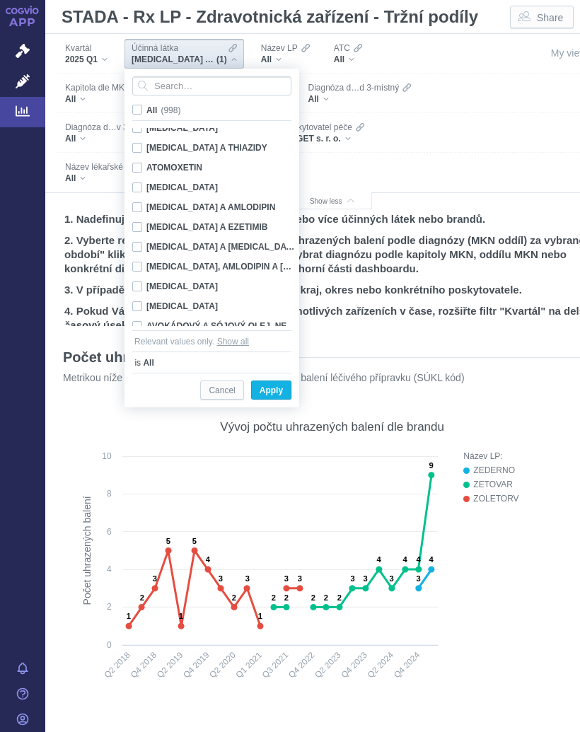
checkbox input "false"
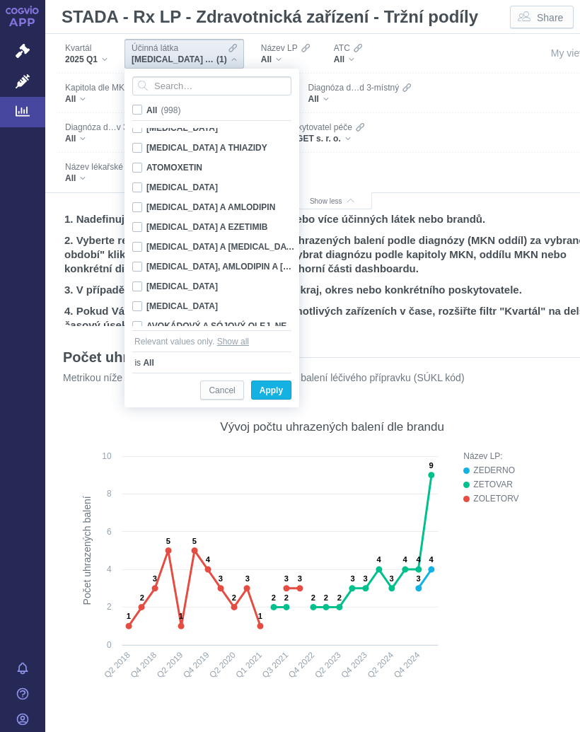
checkbox input "false"
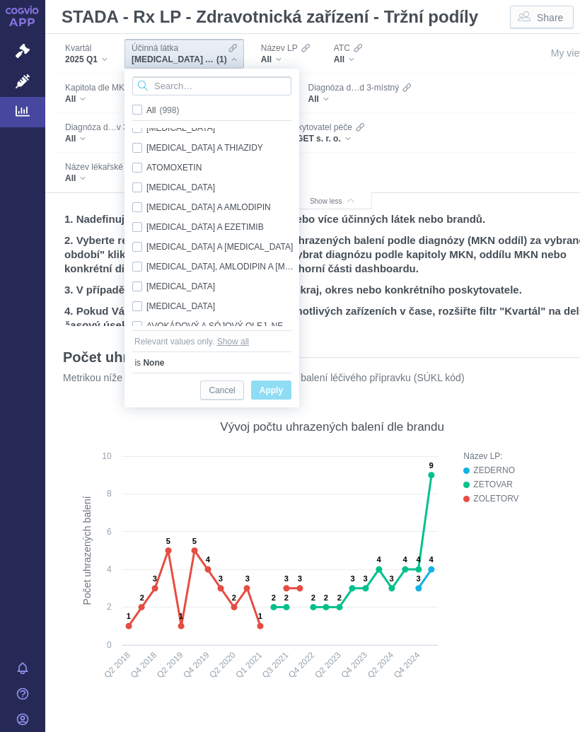
click at [192, 83] on input "Search attribute values" at bounding box center [211, 85] width 159 height 19
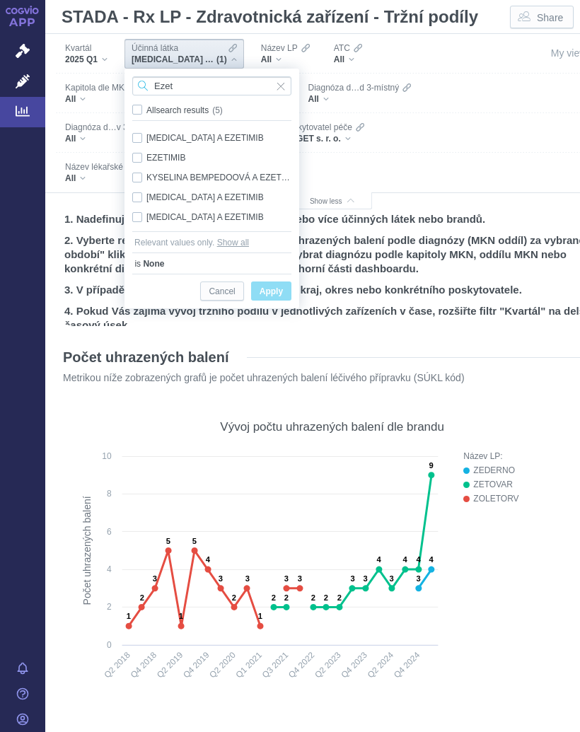
type input "Ezet"
click at [171, 154] on div "EZETIMIB Only" at bounding box center [211, 158] width 173 height 20
checkbox input "true"
click at [276, 285] on span "Apply" at bounding box center [271, 292] width 23 height 18
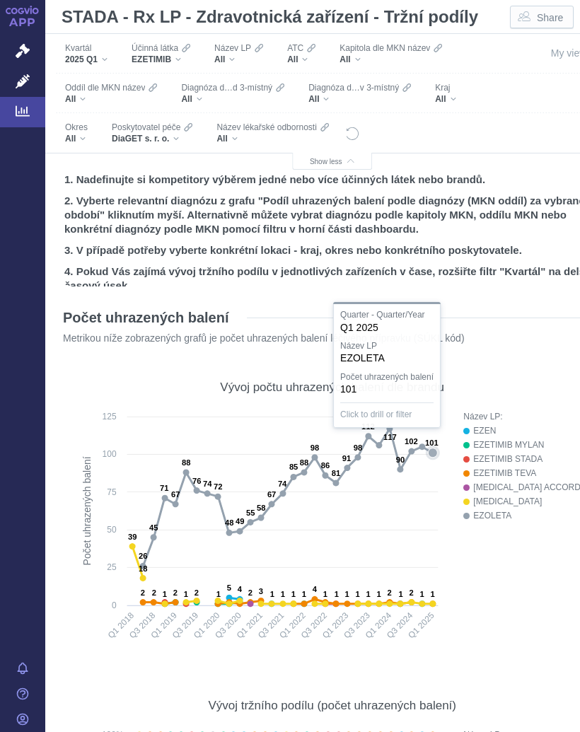
click at [433, 450] on icon at bounding box center [433, 453] width 14 height 14
click at [185, 57] on div "EZETIMIB" at bounding box center [161, 59] width 59 height 11
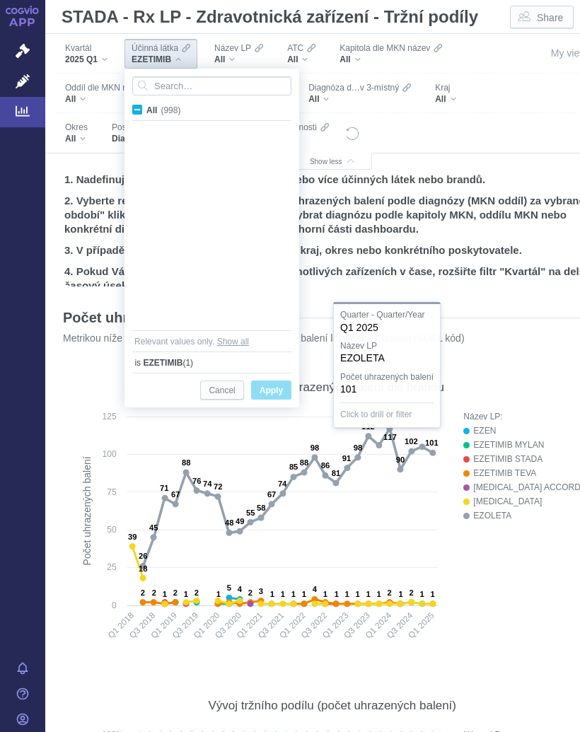
scroll to position [5376, 0]
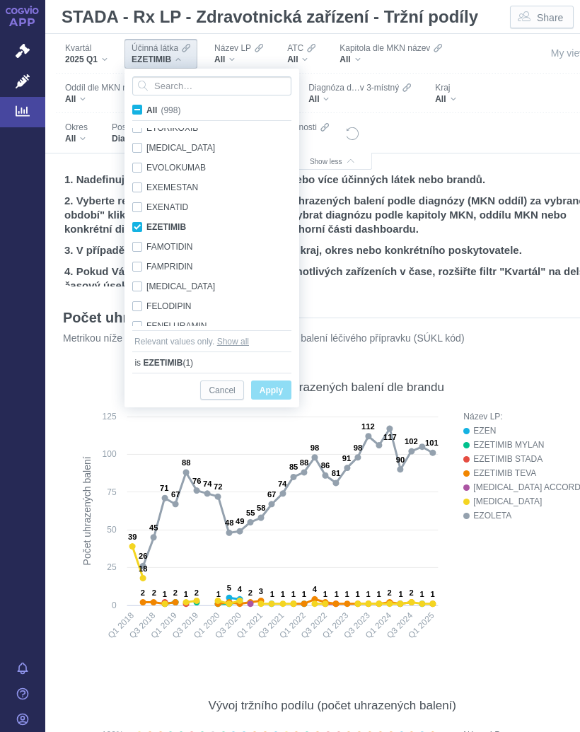
click at [147, 108] on input "All (998)" at bounding box center [150, 107] width 9 height 9
checkbox input "true"
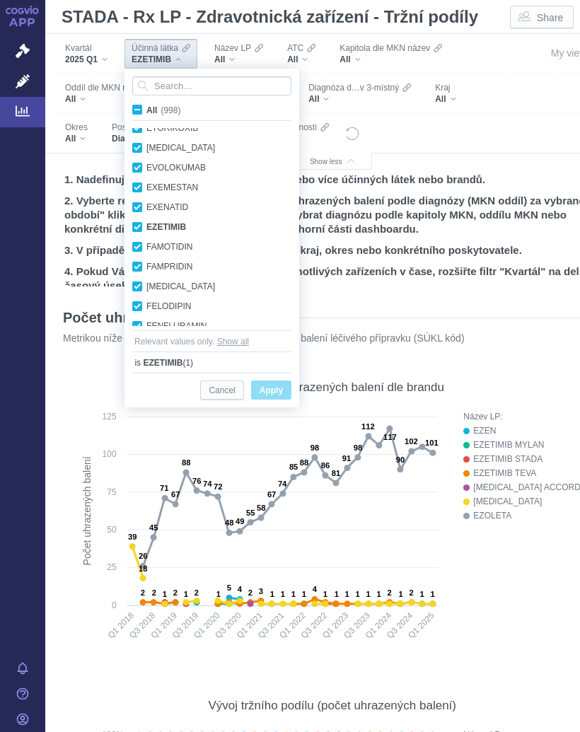
checkbox input "true"
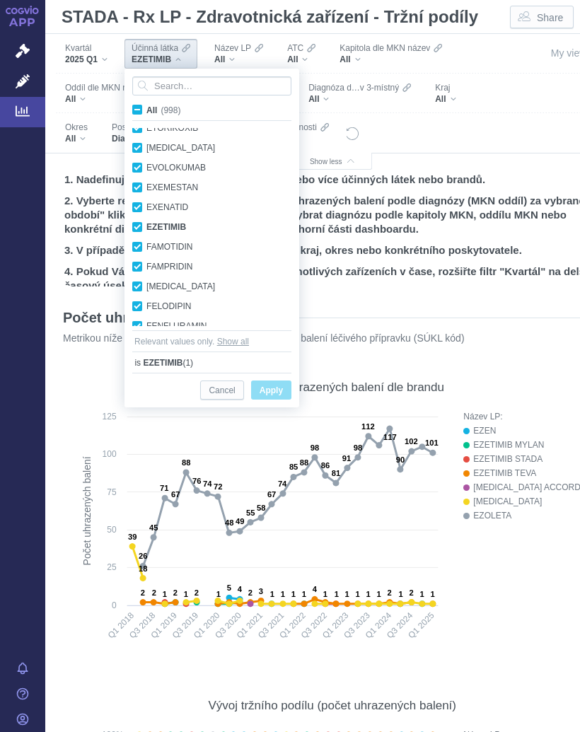
checkbox input "true"
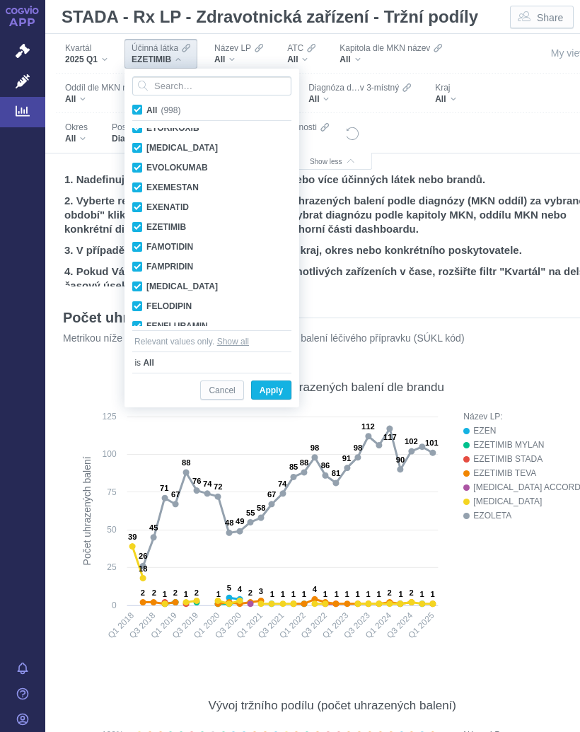
click at [143, 115] on label "All (998)" at bounding box center [158, 110] width 57 height 14
click at [146, 112] on input "All (998)" at bounding box center [150, 107] width 9 height 9
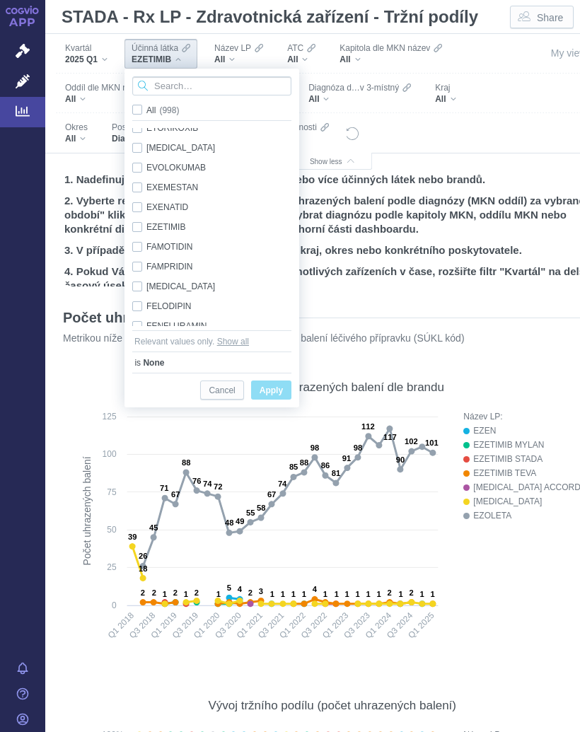
click at [185, 90] on input "Search attribute values" at bounding box center [211, 85] width 159 height 19
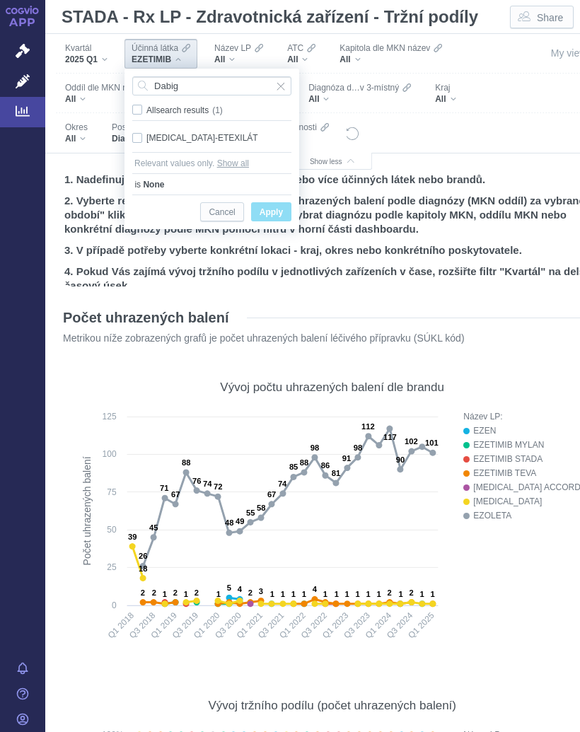
click at [232, 137] on div "[MEDICAL_DATA]-ETEXILÁT Only" at bounding box center [211, 138] width 173 height 20
click at [0, 0] on span "Only" at bounding box center [0, 0] width 0 height 0
click at [275, 214] on span "Apply" at bounding box center [271, 213] width 23 height 18
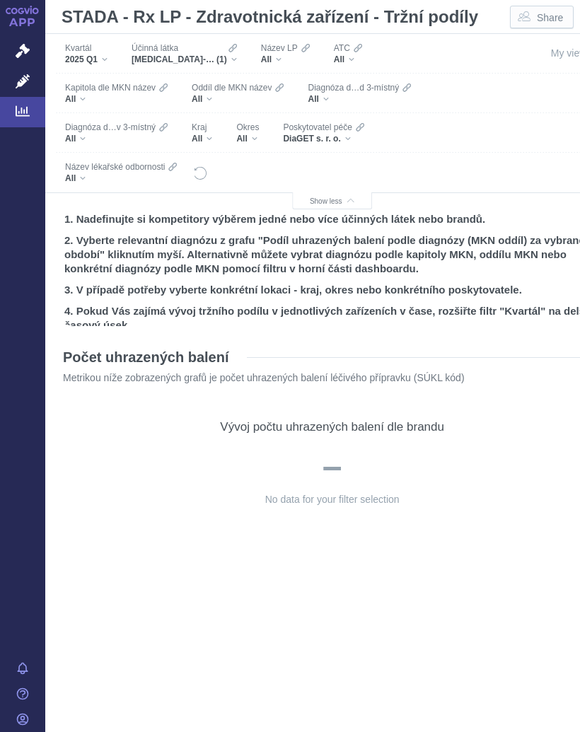
click at [349, 138] on div "DiaGET s. r. o." at bounding box center [323, 138] width 81 height 11
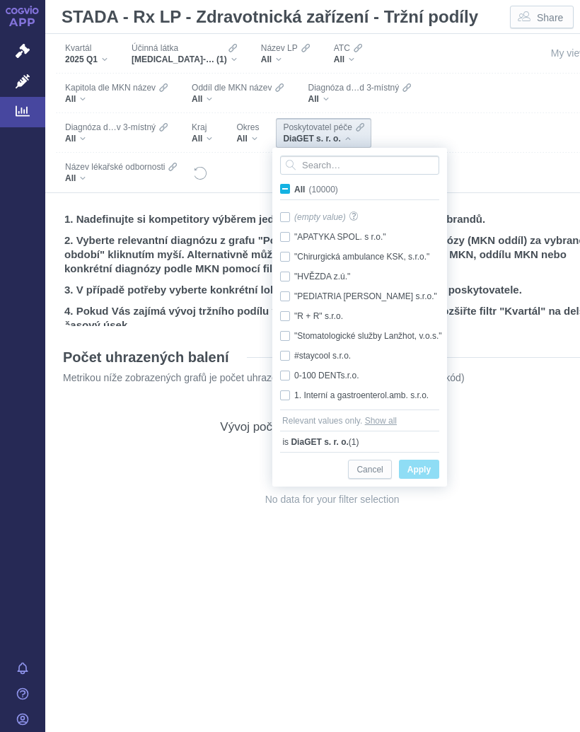
click at [294, 187] on span "All (10000)" at bounding box center [316, 190] width 44 height 10
click at [294, 187] on input "All (10000)" at bounding box center [298, 186] width 9 height 9
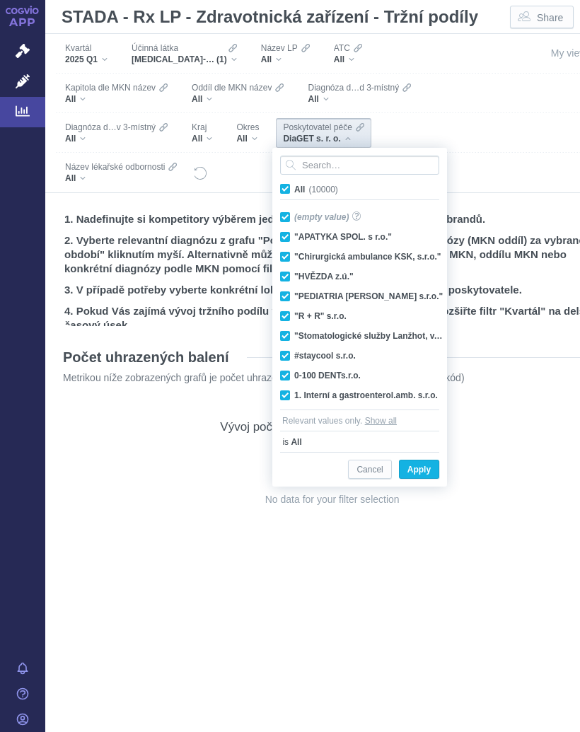
click at [294, 187] on span "All (10000)" at bounding box center [316, 190] width 44 height 10
click at [294, 187] on input "All (10000)" at bounding box center [298, 186] width 9 height 9
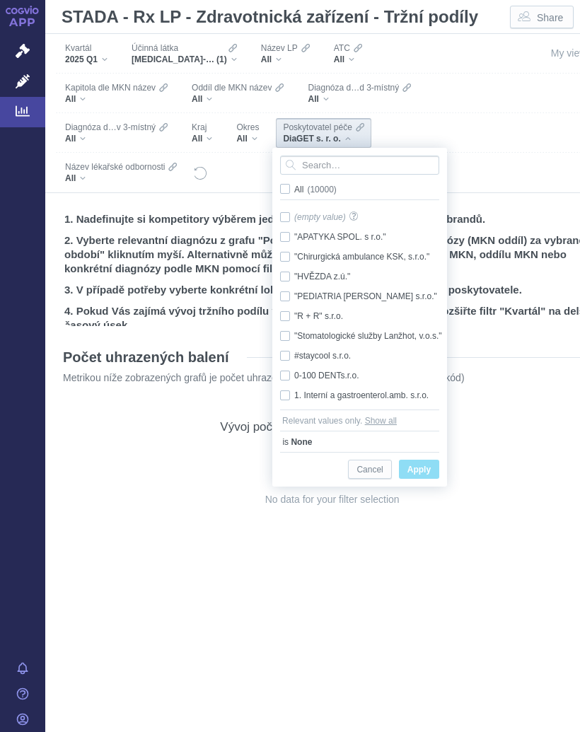
click at [294, 186] on span "All (10000)" at bounding box center [315, 190] width 42 height 10
click at [294, 186] on input "All (10000)" at bounding box center [298, 186] width 9 height 9
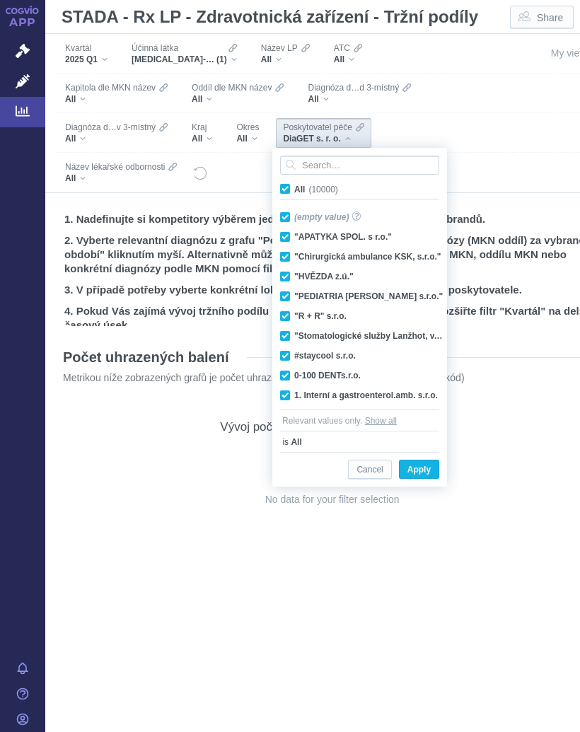
click at [423, 466] on span "Apply" at bounding box center [418, 470] width 23 height 18
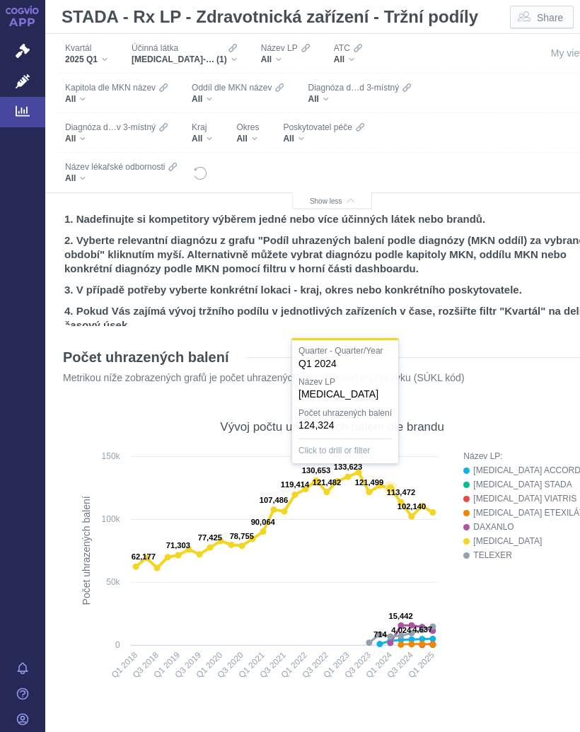
scroll to position [0, 0]
click at [211, 134] on div "All" at bounding box center [202, 138] width 21 height 11
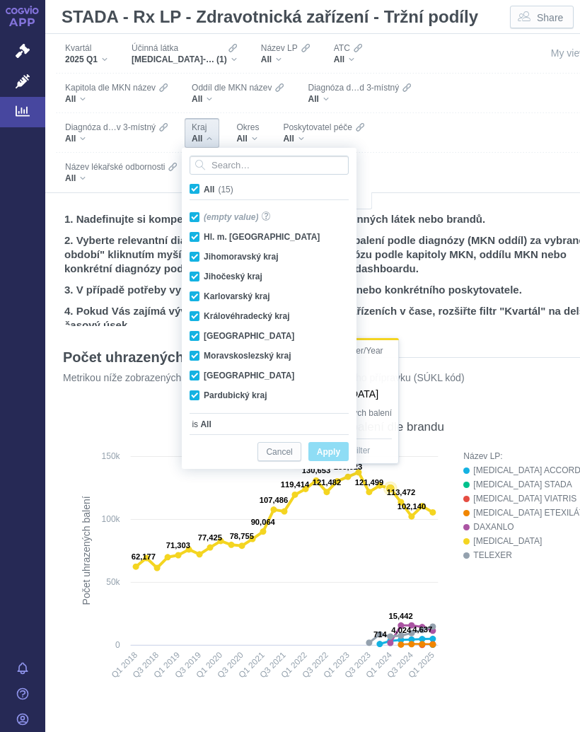
click at [204, 188] on span "All (15)" at bounding box center [219, 190] width 30 height 10
click at [204, 188] on input "All (15)" at bounding box center [208, 186] width 9 height 9
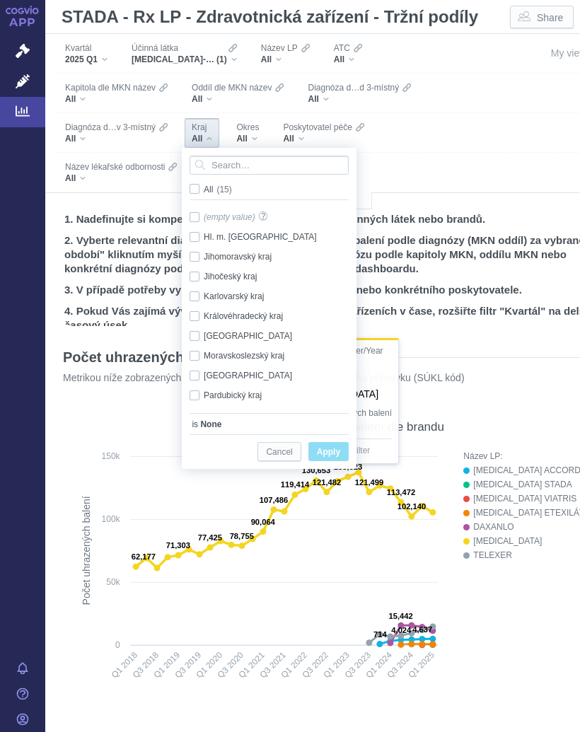
click at [204, 188] on span "All (15)" at bounding box center [218, 190] width 28 height 10
click at [204, 188] on input "All (15)" at bounding box center [208, 186] width 9 height 9
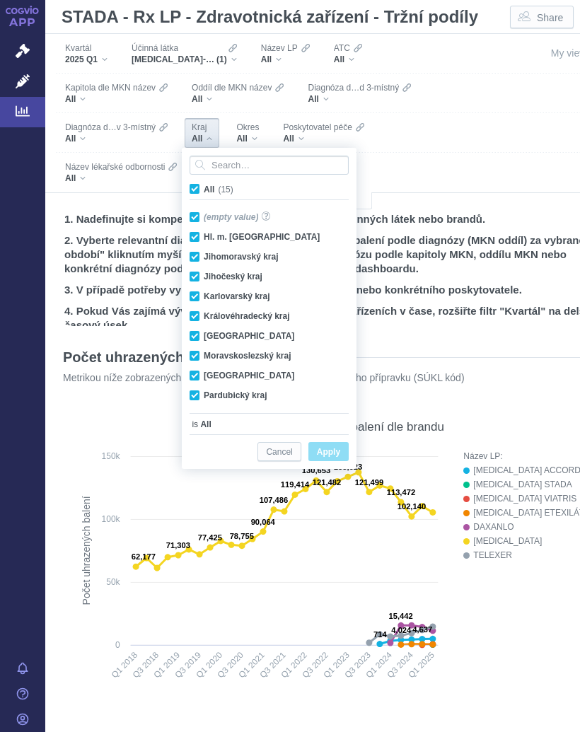
click at [194, 182] on label "All (15)" at bounding box center [213, 189] width 53 height 14
click at [204, 182] on input "All (15)" at bounding box center [208, 186] width 9 height 9
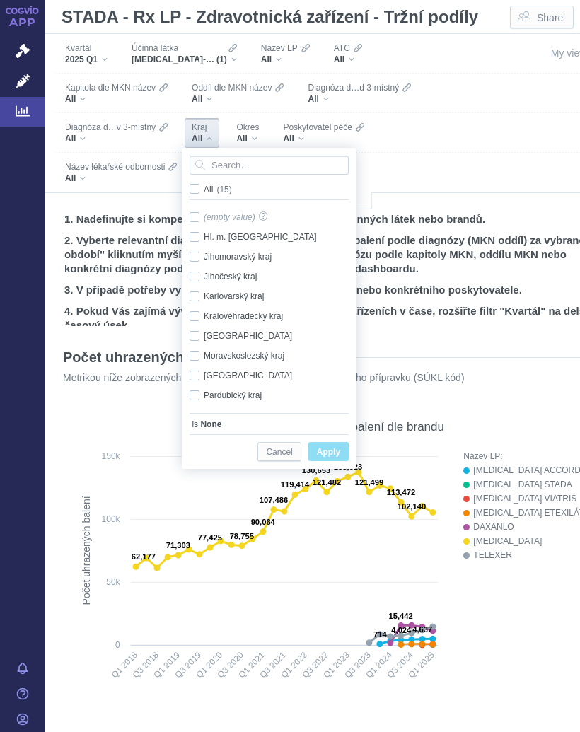
click at [247, 347] on div "Moravskoslezský kraj Only" at bounding box center [270, 356] width 177 height 20
click at [0, 0] on span "Only" at bounding box center [0, 0] width 0 height 0
click at [334, 443] on button "Apply" at bounding box center [328, 451] width 40 height 19
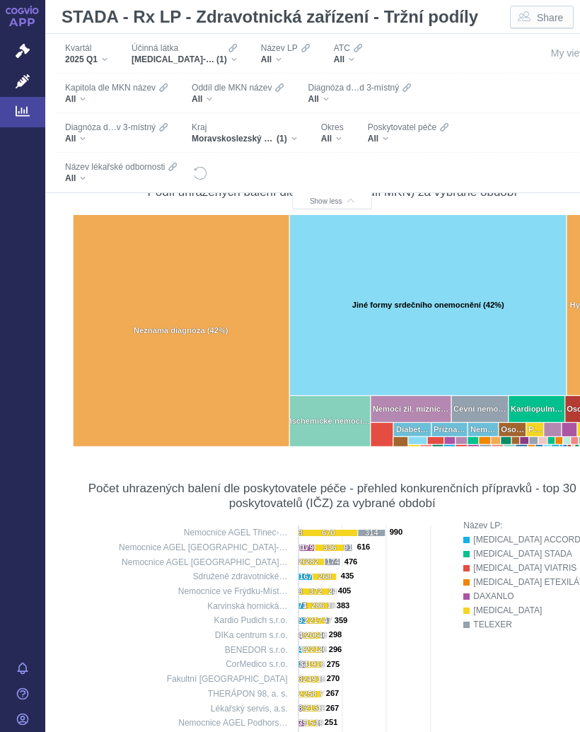
scroll to position [928, 0]
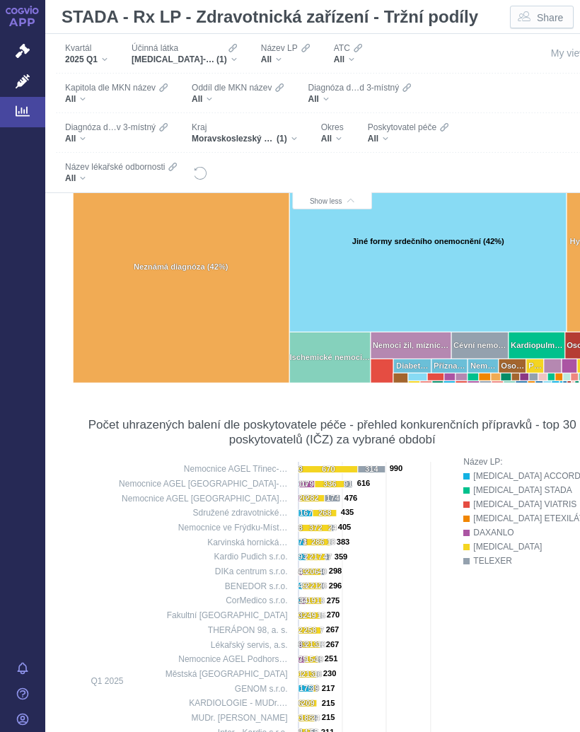
click at [236, 56] on div "[MEDICAL_DATA]-ETEXILÁT (1)" at bounding box center [184, 59] width 105 height 11
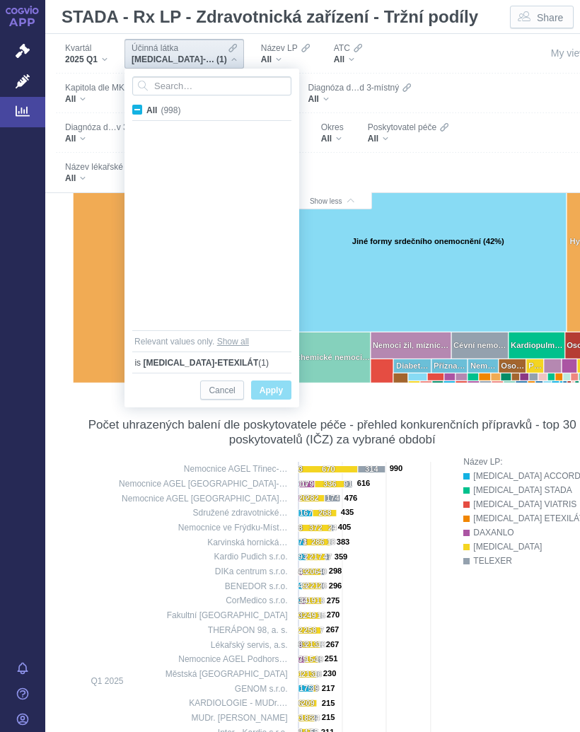
scroll to position [3376, 0]
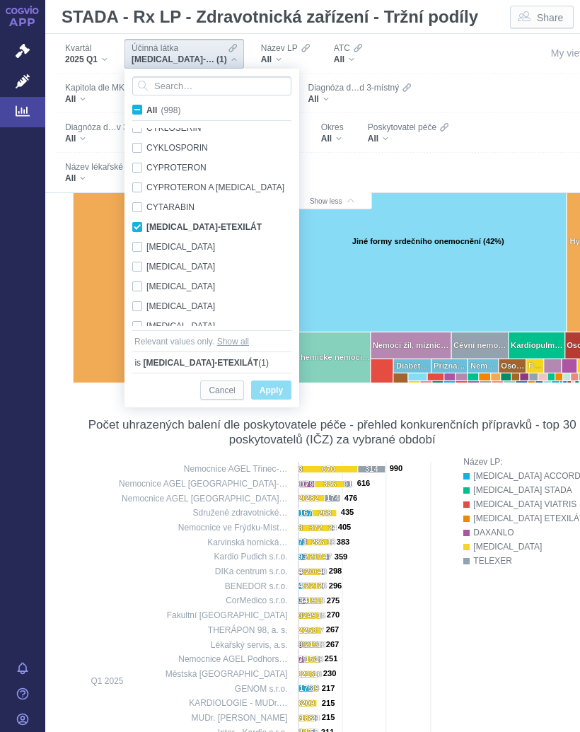
click at [143, 107] on label "All (998)" at bounding box center [158, 110] width 57 height 14
click at [146, 107] on input "All (998)" at bounding box center [150, 107] width 9 height 9
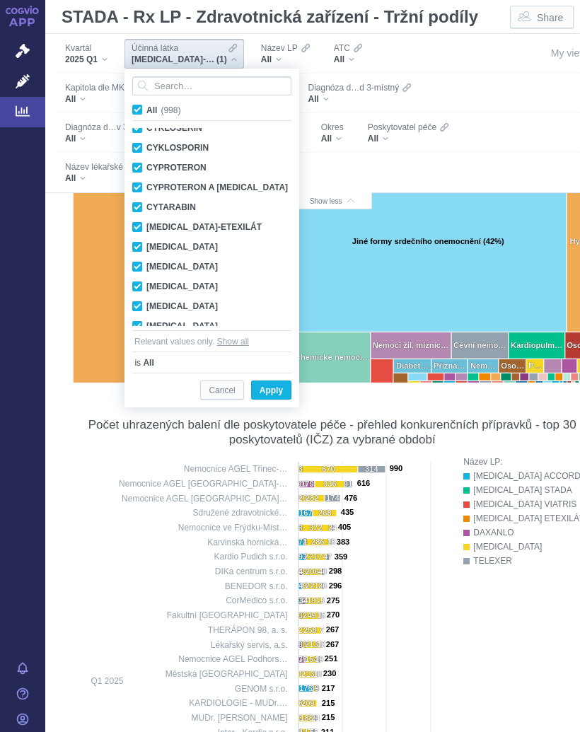
click at [146, 105] on span "All (998)" at bounding box center [163, 110] width 34 height 10
click at [146, 105] on input "All (998)" at bounding box center [150, 107] width 9 height 9
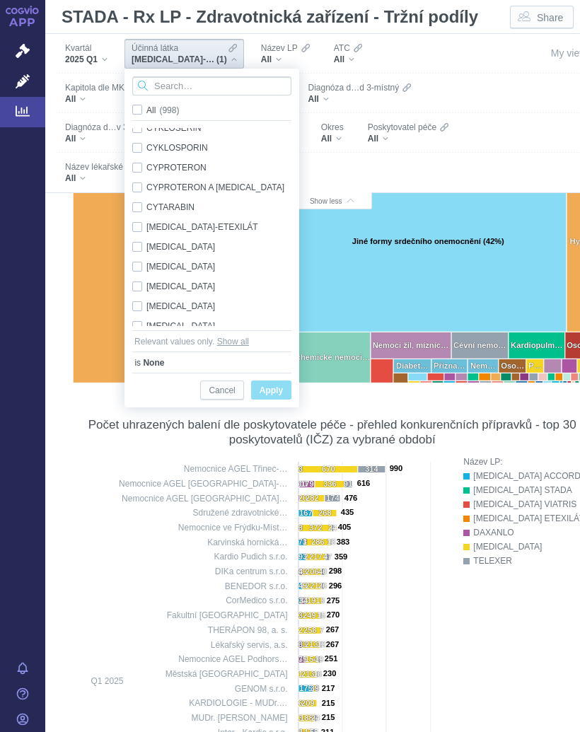
click at [187, 88] on input "Search attribute values" at bounding box center [211, 85] width 159 height 19
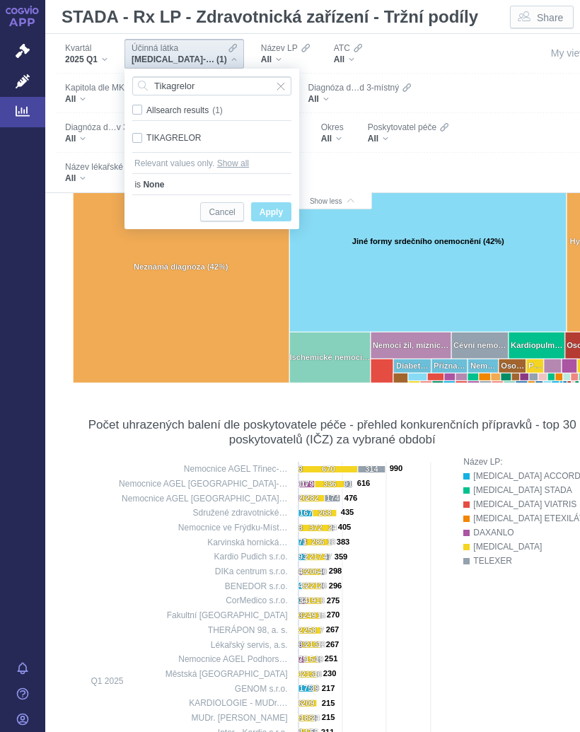
click at [198, 133] on div "TIKAGRELOR Only" at bounding box center [211, 138] width 173 height 20
click at [0, 0] on span "Only" at bounding box center [0, 0] width 0 height 0
click at [274, 211] on span "Apply" at bounding box center [271, 213] width 23 height 18
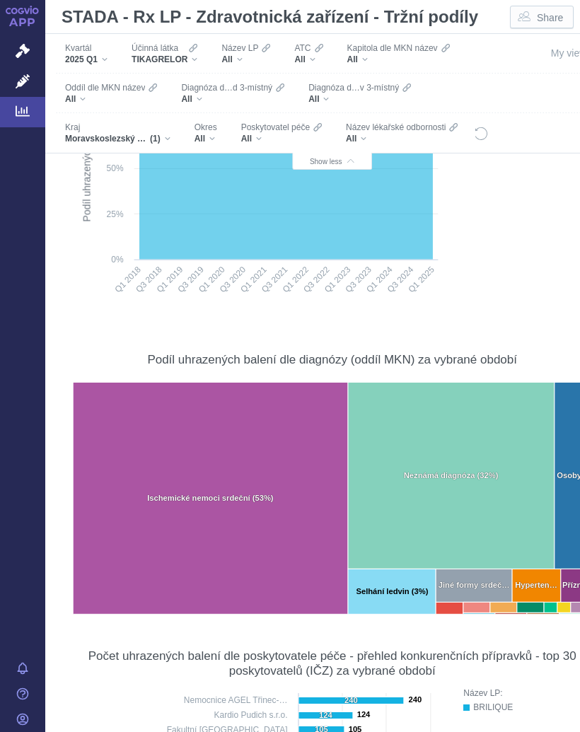
scroll to position [656, 0]
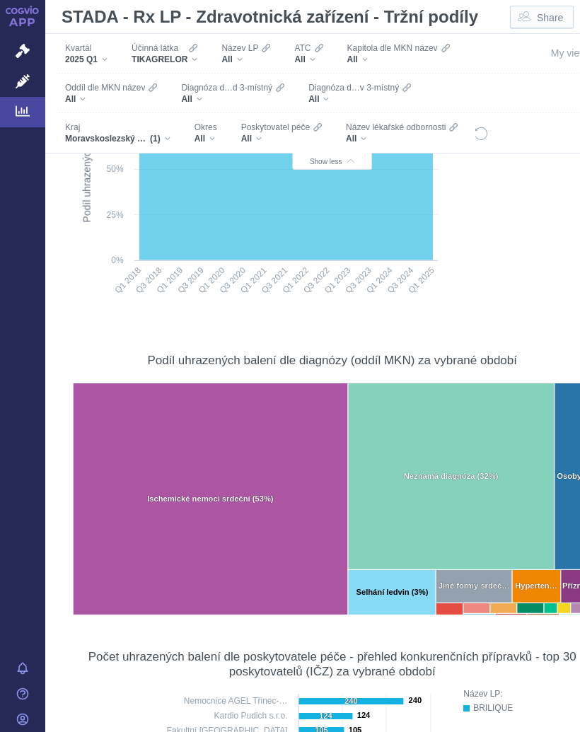
click at [216, 142] on div "All" at bounding box center [205, 138] width 23 height 11
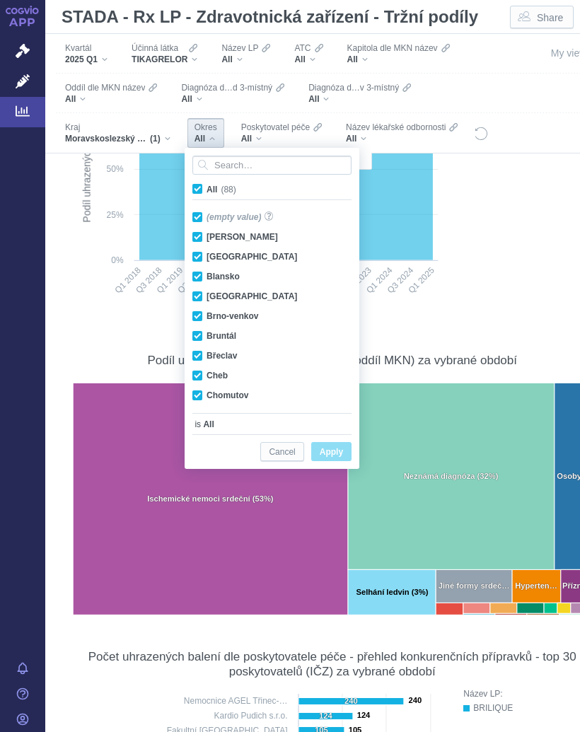
click at [206, 190] on span "All (88)" at bounding box center [221, 190] width 30 height 10
click at [206, 190] on input "All (88)" at bounding box center [210, 186] width 9 height 9
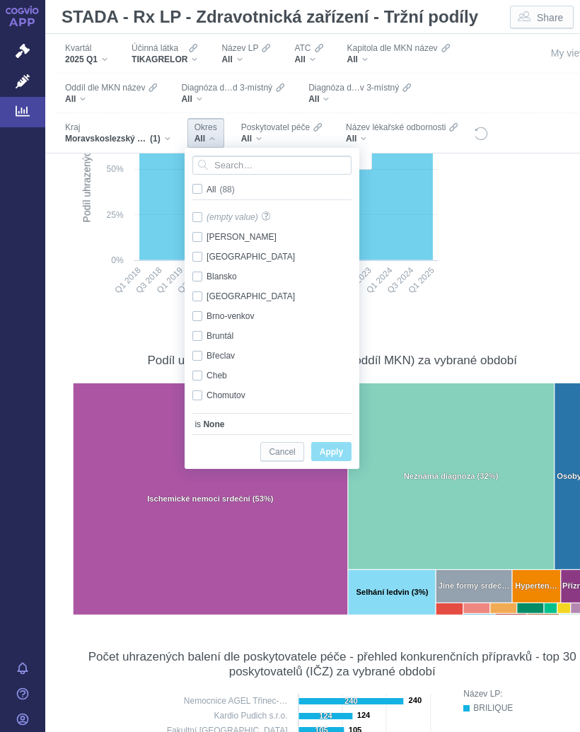
click at [206, 185] on span "All (88)" at bounding box center [220, 190] width 28 height 10
click at [206, 185] on input "All (88)" at bounding box center [210, 186] width 9 height 9
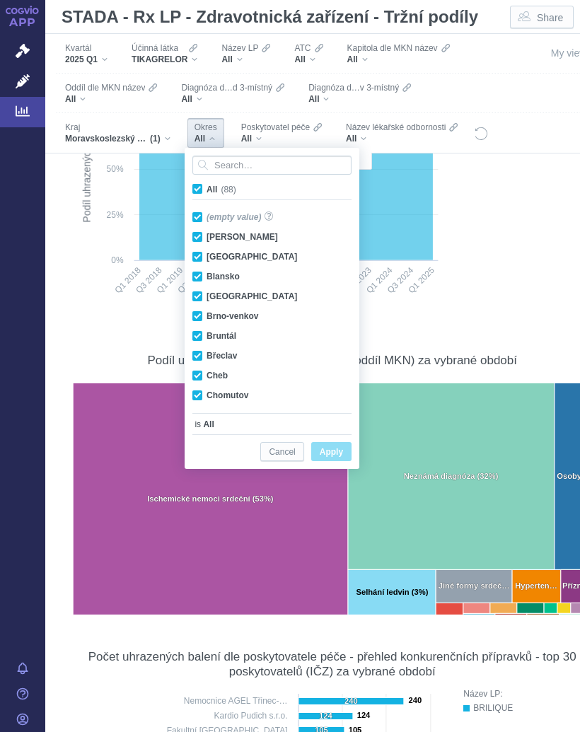
click at [195, 183] on label "All (88)" at bounding box center [216, 189] width 53 height 14
click at [206, 183] on input "All (88)" at bounding box center [210, 186] width 9 height 9
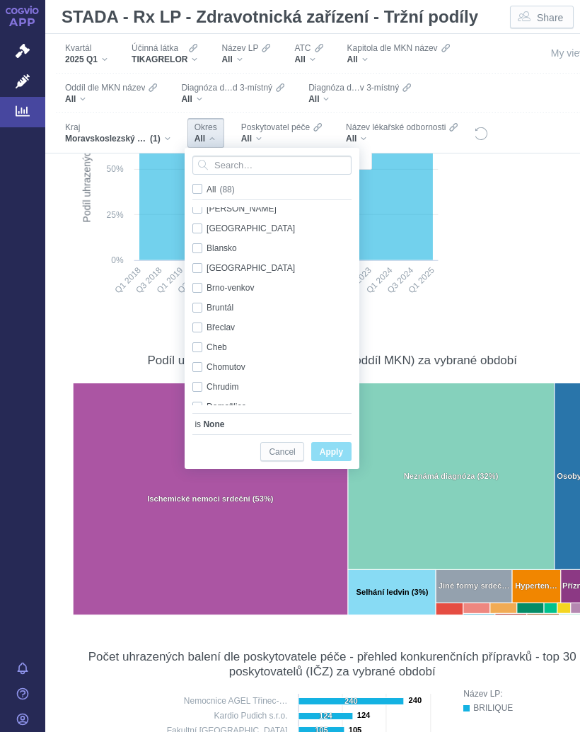
scroll to position [30, 0]
click at [209, 301] on div "Bruntál Only" at bounding box center [273, 306] width 177 height 20
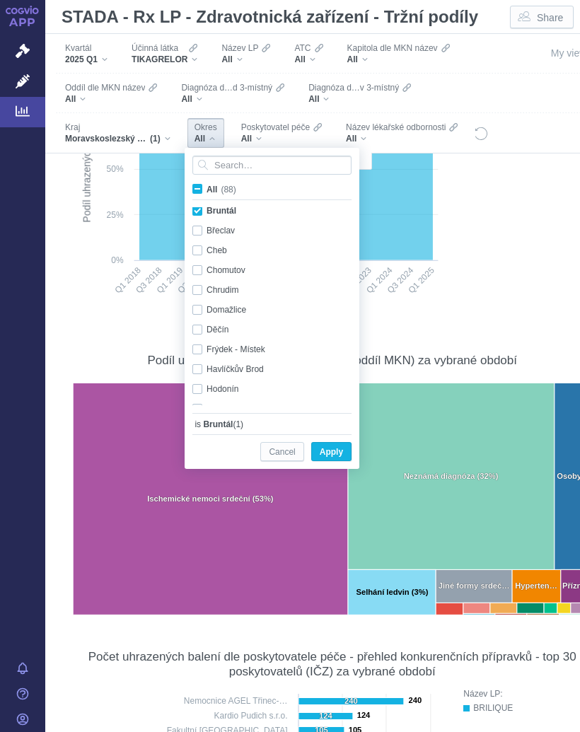
scroll to position [126, 0]
click at [248, 343] on div "Frýdek - Místek Only" at bounding box center [273, 349] width 177 height 20
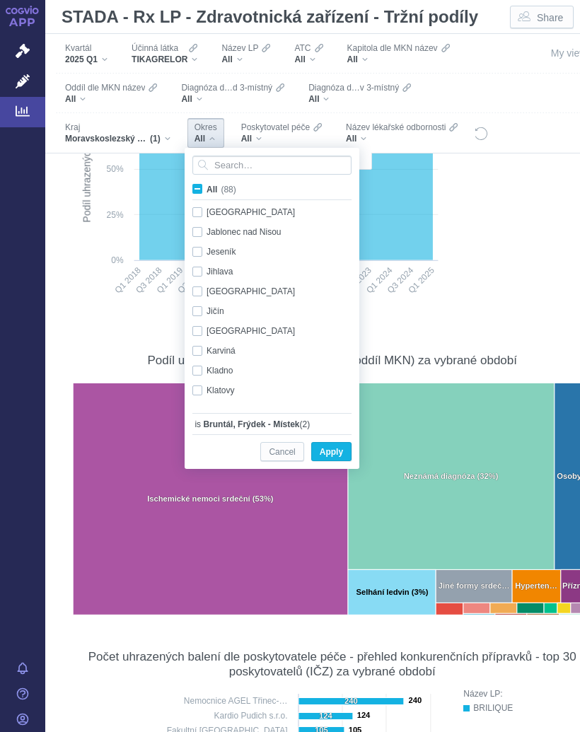
scroll to position [338, 0]
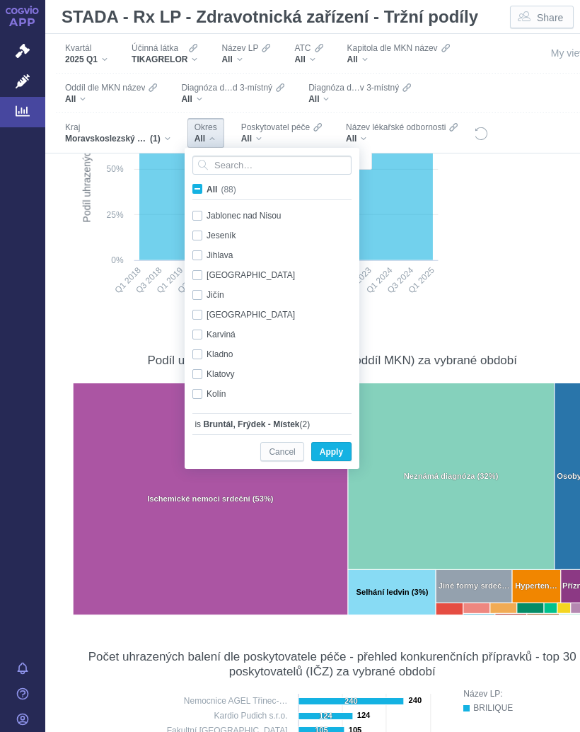
click at [223, 327] on div "Karviná Only" at bounding box center [273, 335] width 177 height 20
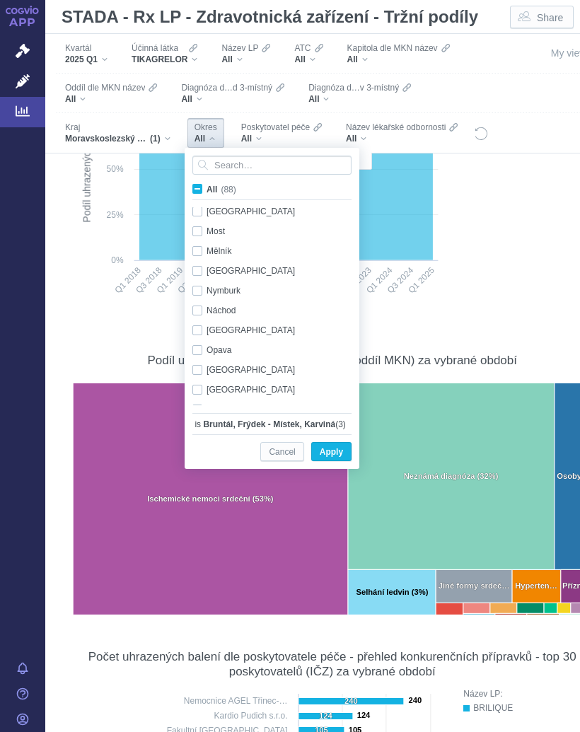
scroll to position [643, 0]
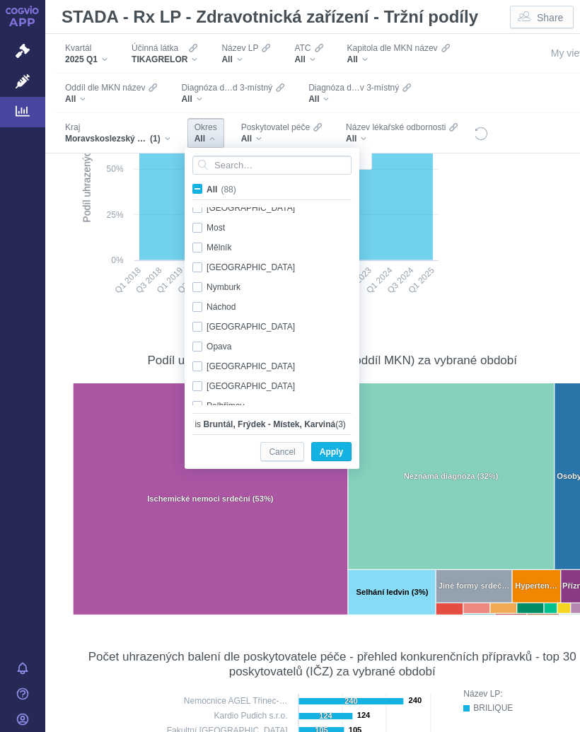
click at [226, 342] on div "Opava Only" at bounding box center [273, 347] width 177 height 20
click at [250, 359] on div "[GEOGRAPHIC_DATA] - město Only" at bounding box center [273, 366] width 177 height 20
click at [342, 450] on span "Apply" at bounding box center [331, 452] width 23 height 18
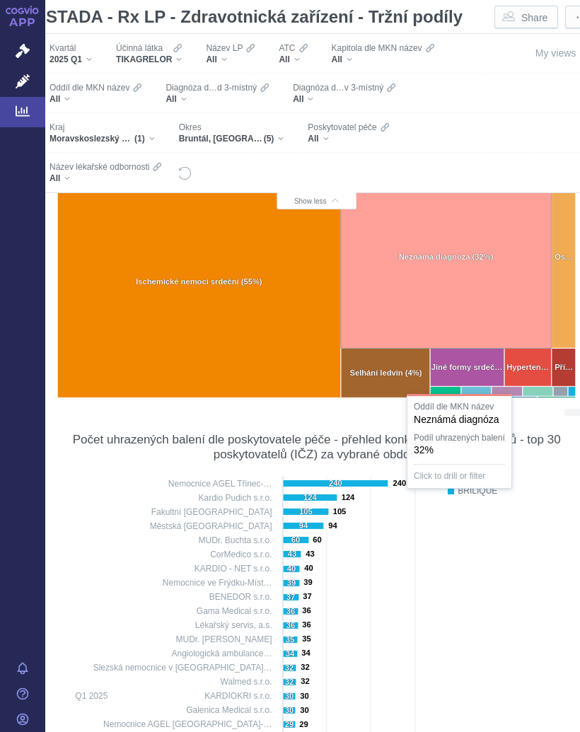
scroll to position [916, 15]
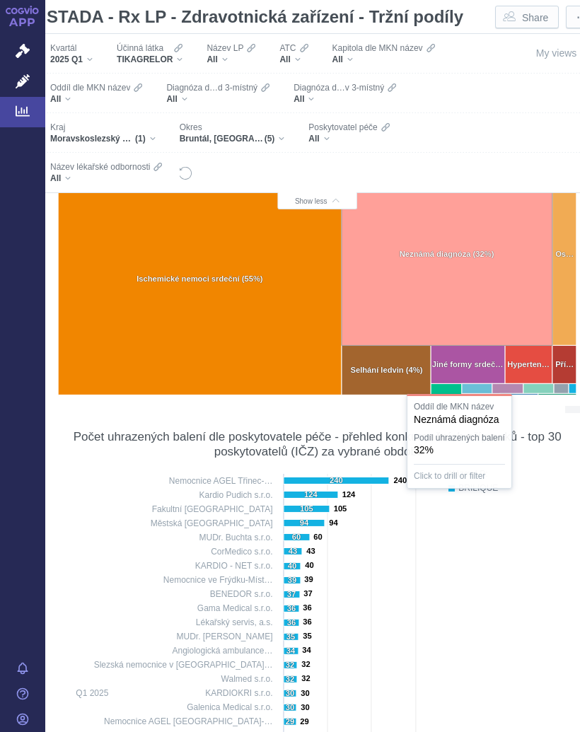
click at [536, 515] on div "Název LP: BRILIQUE Press Space or Enter to toggle visibility" at bounding box center [508, 716] width 149 height 498
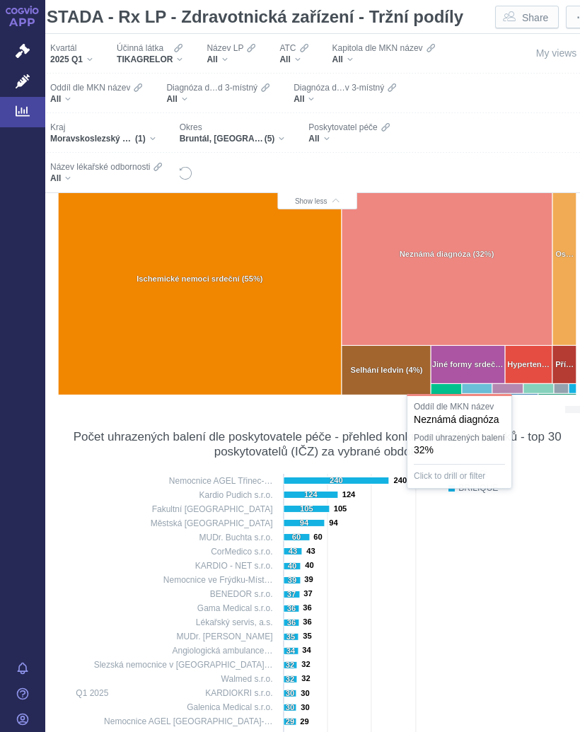
click at [472, 547] on div "Název LP: BRILIQUE Press Space or Enter to toggle visibility" at bounding box center [508, 716] width 149 height 498
click at [471, 547] on div "Název LP: BRILIQUE Press Space or Enter to toggle visibility" at bounding box center [508, 716] width 149 height 498
